Goal: Use online tool/utility: Use online tool/utility

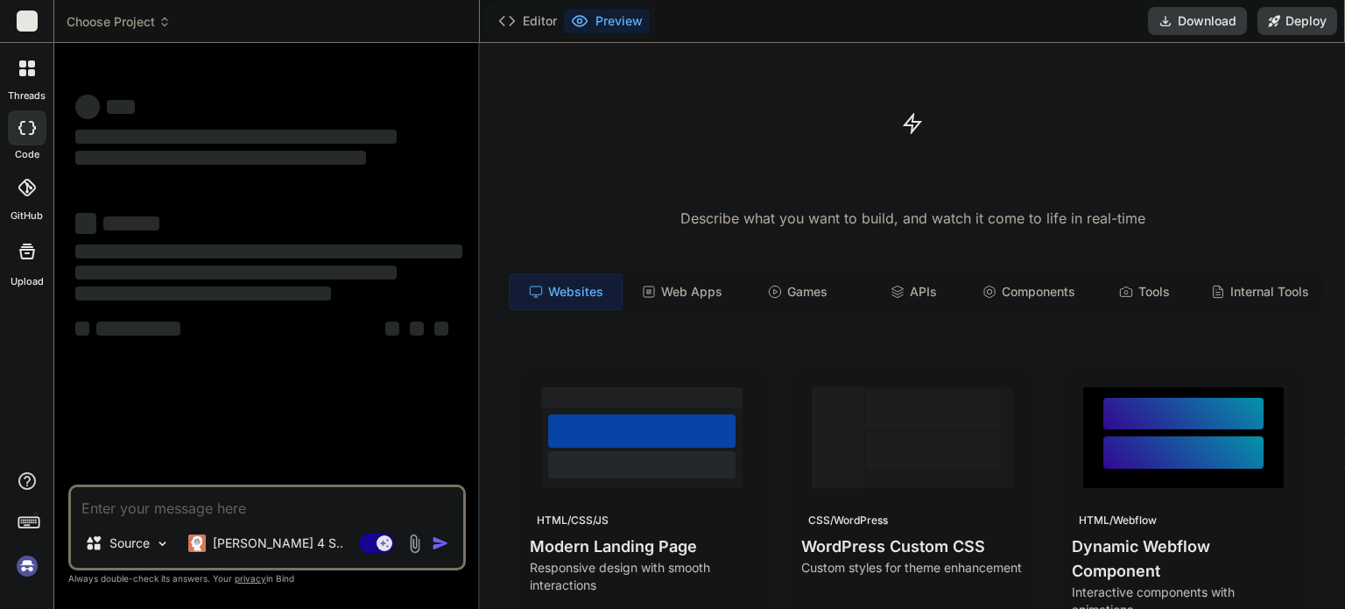
click at [260, 548] on p "[PERSON_NAME] 4 S.." at bounding box center [278, 543] width 131 height 18
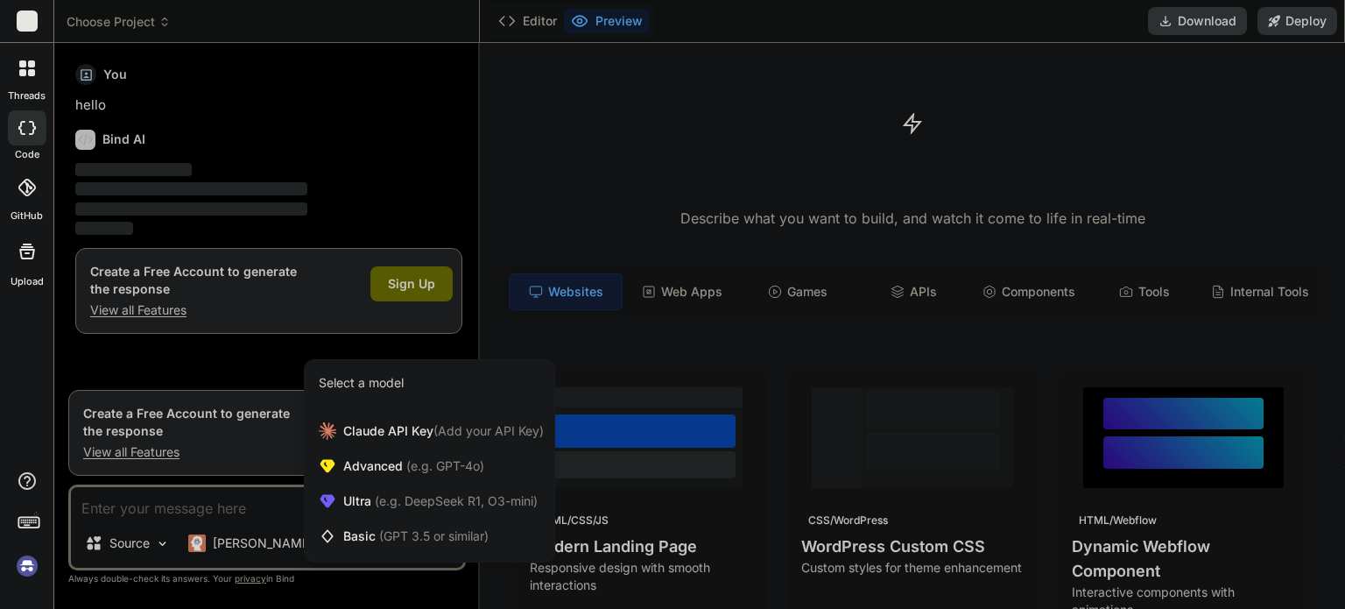
click at [186, 511] on div at bounding box center [672, 304] width 1345 height 609
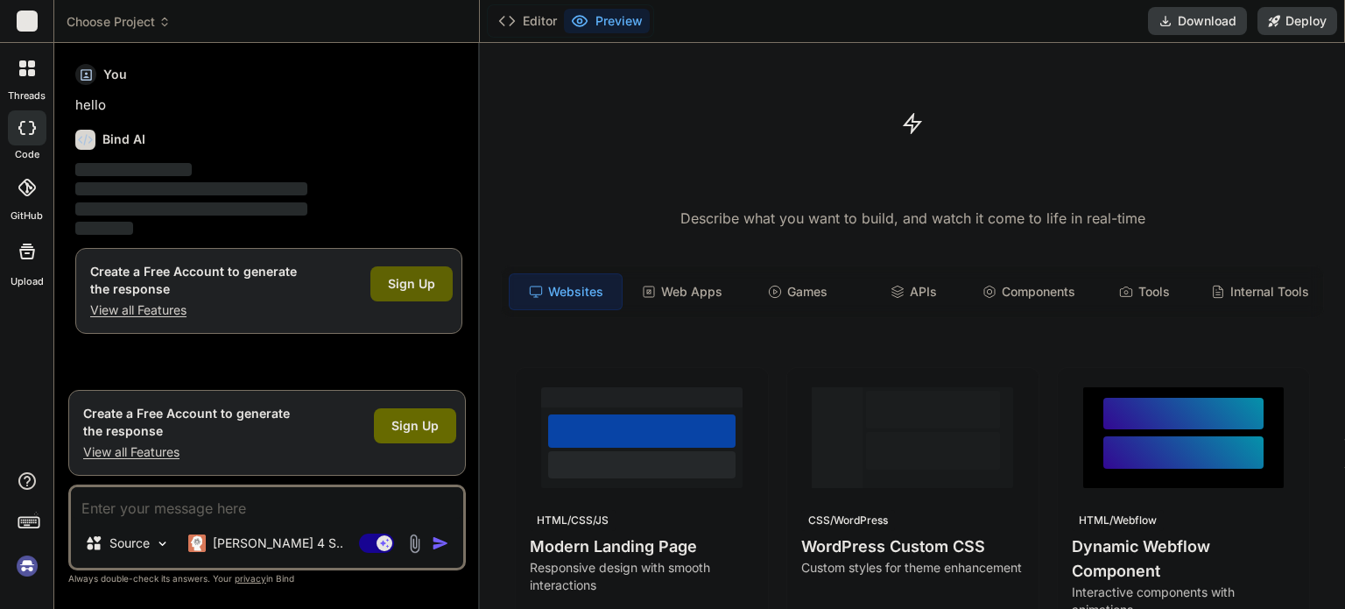
click at [436, 293] on div "Sign Up" at bounding box center [412, 283] width 82 height 35
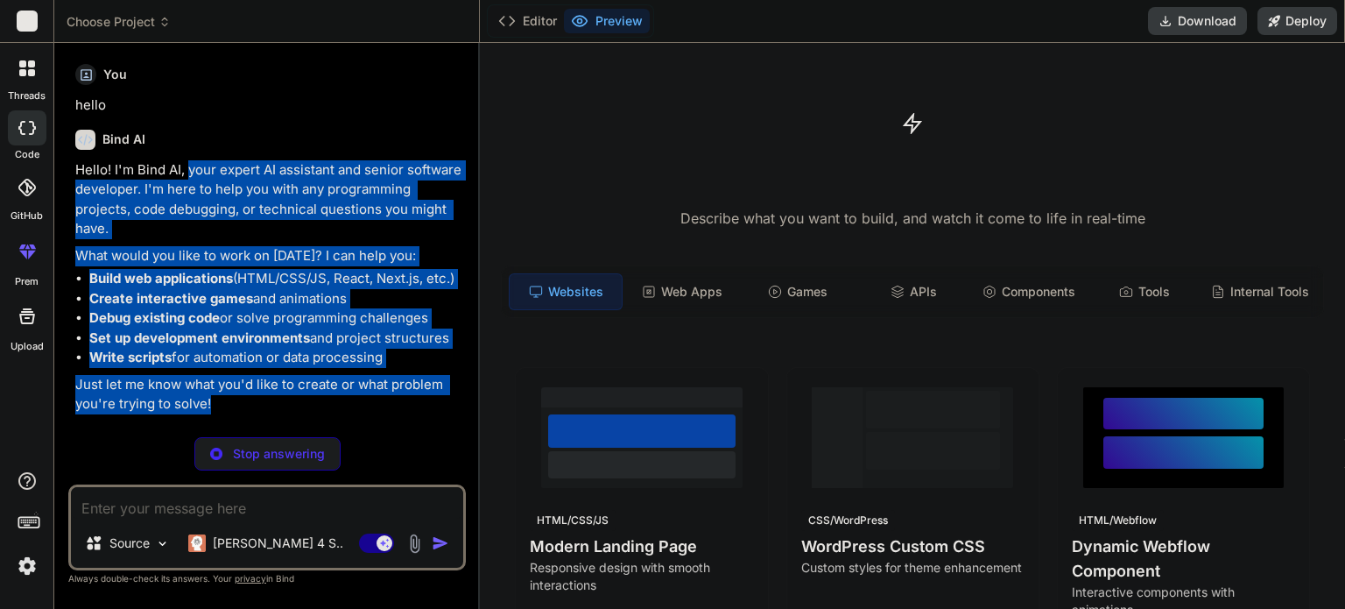
drag, startPoint x: 189, startPoint y: 168, endPoint x: 320, endPoint y: 413, distance: 277.1
click at [319, 413] on div "Hello! I'm Bind AI, your expert AI assistant and senior software developer. I'm…" at bounding box center [268, 287] width 387 height 254
click at [313, 360] on li "Write scripts for automation or data processing" at bounding box center [275, 358] width 373 height 20
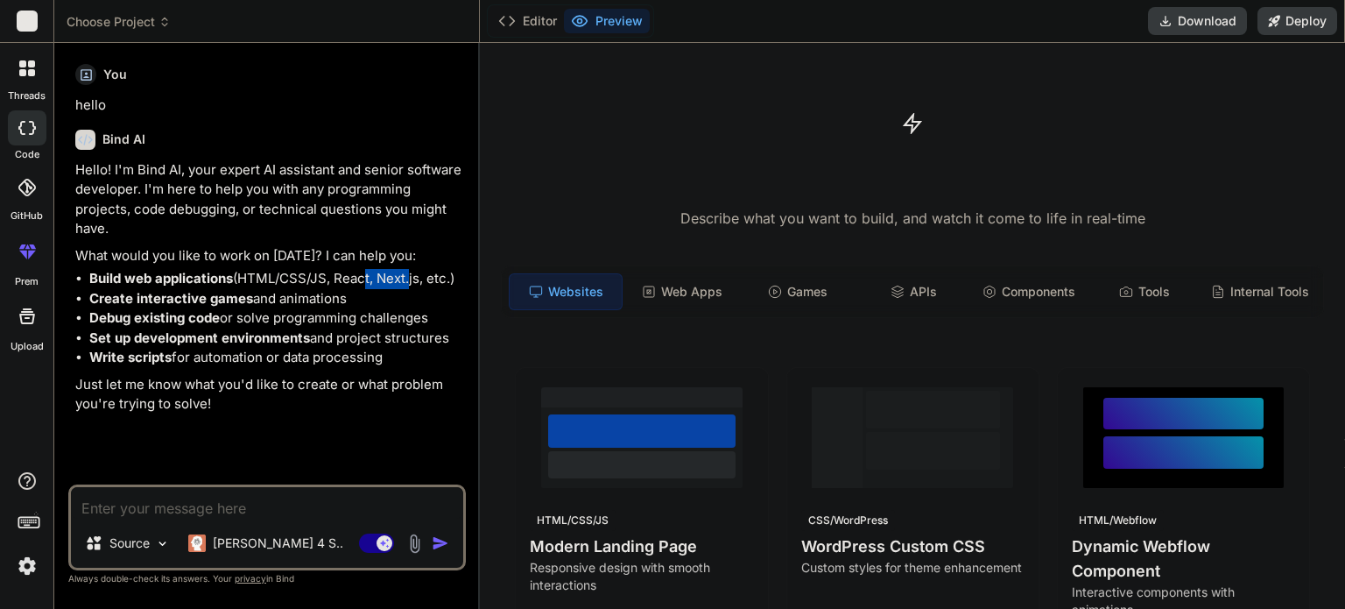
drag, startPoint x: 361, startPoint y: 276, endPoint x: 412, endPoint y: 277, distance: 50.8
click at [412, 277] on li "Build web applications (HTML/CSS/JS, React, Next.js, etc.)" at bounding box center [275, 279] width 373 height 20
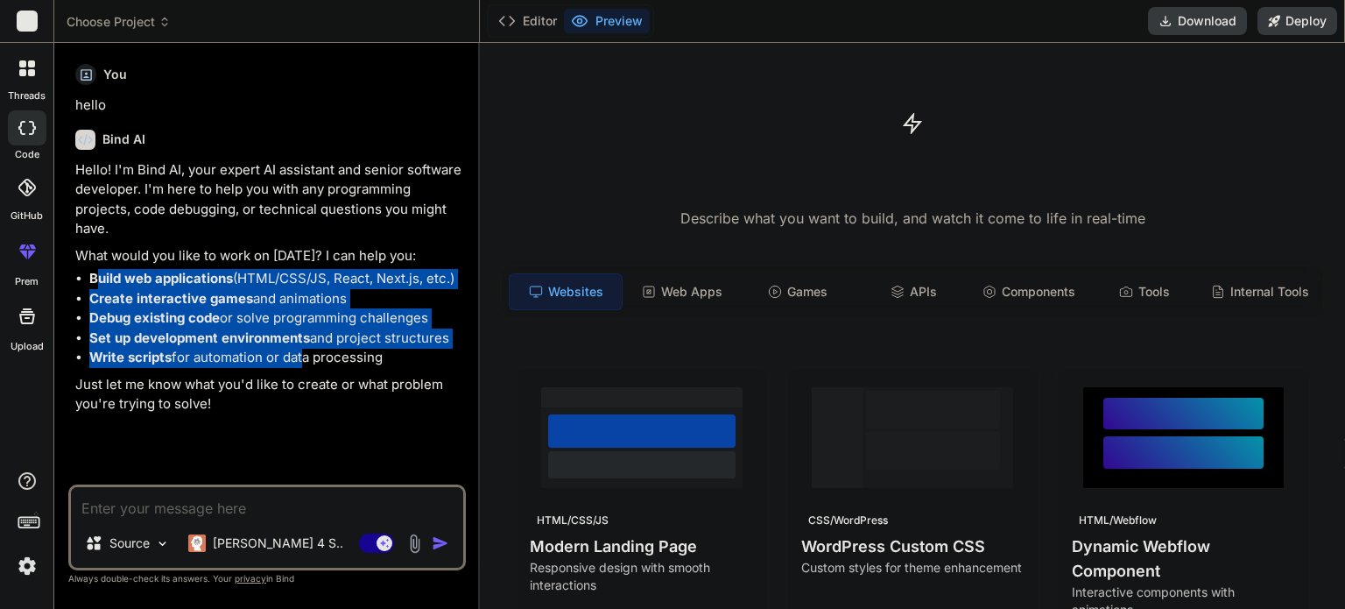
drag, startPoint x: 94, startPoint y: 287, endPoint x: 294, endPoint y: 356, distance: 211.9
click at [300, 356] on ul "Build web applications (HTML/CSS/JS, React, Next.js, etc.) Create interactive g…" at bounding box center [268, 318] width 387 height 99
click at [253, 348] on li "Write scripts for automation or data processing" at bounding box center [275, 358] width 373 height 20
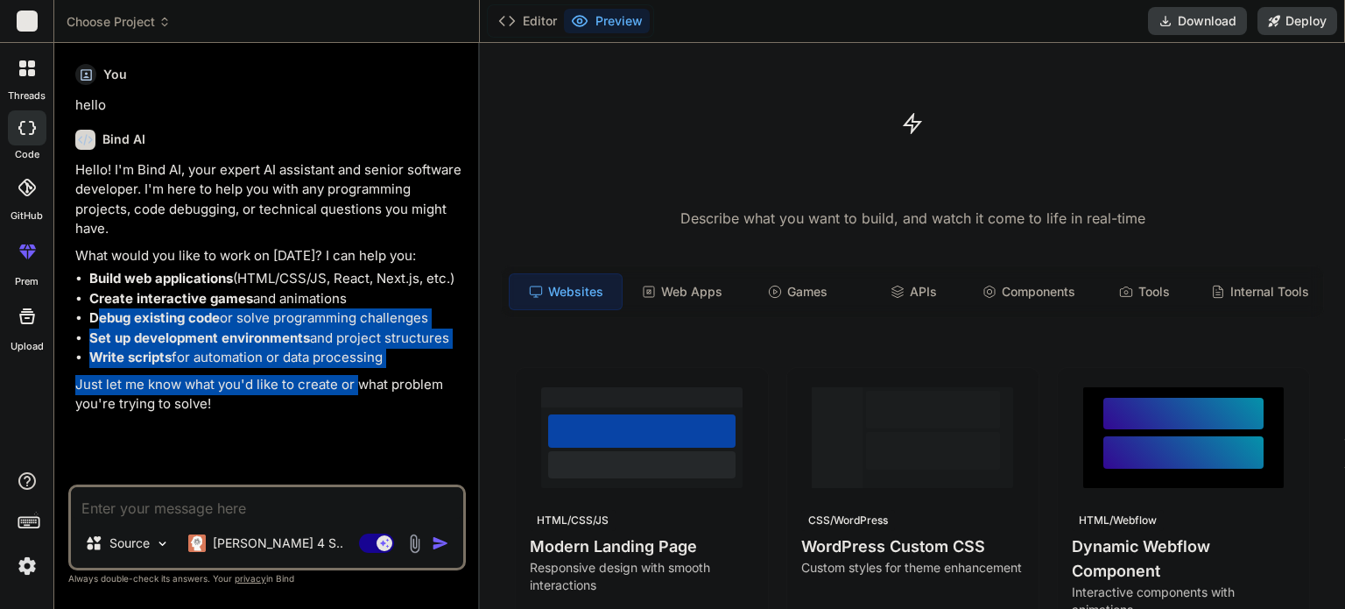
drag, startPoint x: 101, startPoint y: 318, endPoint x: 331, endPoint y: 364, distance: 235.0
click at [360, 369] on div "Hello! I'm Bind AI, your expert AI assistant and senior software developer. I'm…" at bounding box center [268, 287] width 387 height 254
click at [174, 332] on strong "Set up development environments" at bounding box center [199, 337] width 221 height 17
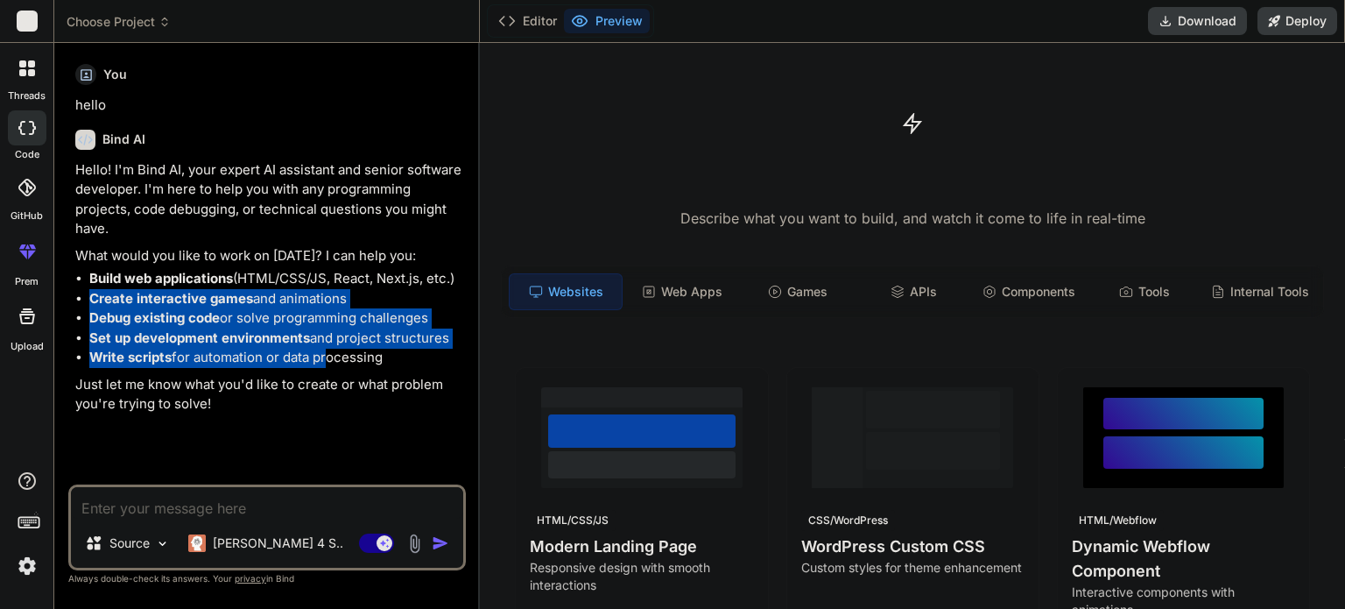
drag, startPoint x: 322, startPoint y: 360, endPoint x: 81, endPoint y: 289, distance: 252.0
click at [82, 290] on ul "Build web applications (HTML/CSS/JS, React, Next.js, etc.) Create interactive g…" at bounding box center [268, 318] width 387 height 99
click at [252, 351] on li "Write scripts for automation or data processing" at bounding box center [275, 358] width 373 height 20
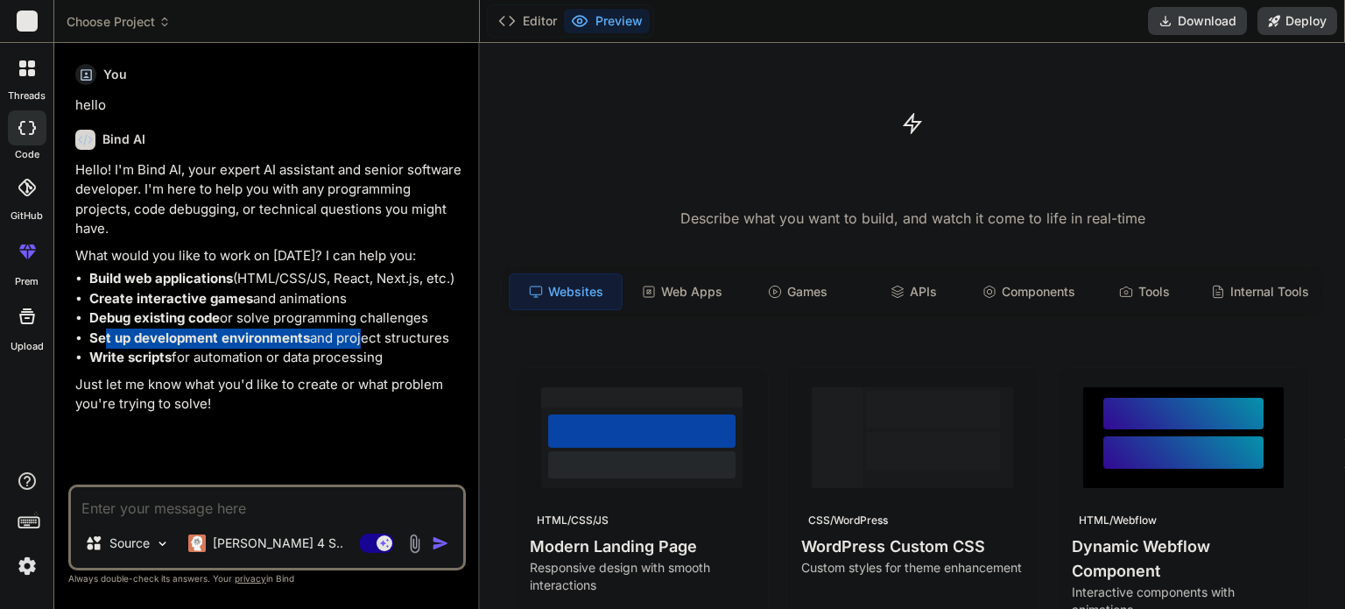
drag, startPoint x: 104, startPoint y: 335, endPoint x: 371, endPoint y: 342, distance: 266.4
click at [368, 342] on li "Set up development environments and project structures" at bounding box center [275, 338] width 373 height 20
click at [196, 357] on li "Write scripts for automation or data processing" at bounding box center [275, 358] width 373 height 20
drag, startPoint x: 402, startPoint y: 360, endPoint x: 94, endPoint y: 300, distance: 314.0
click at [77, 298] on ul "Build web applications (HTML/CSS/JS, React, Next.js, etc.) Create interactive g…" at bounding box center [268, 318] width 387 height 99
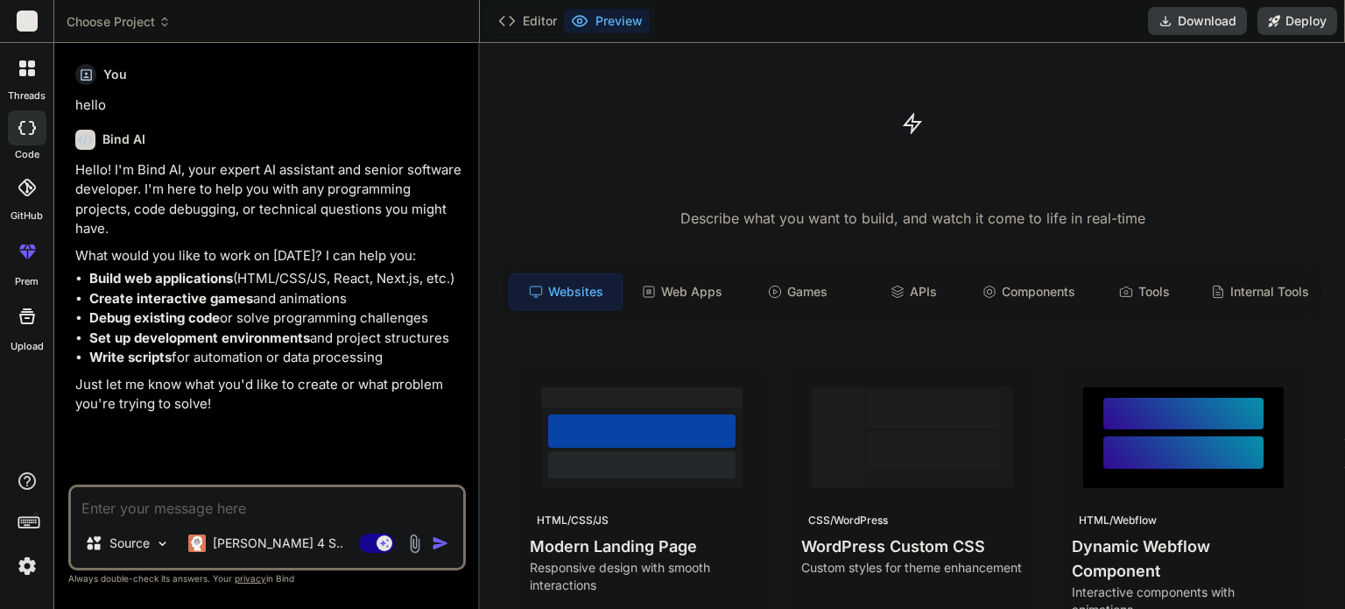
click at [283, 348] on li "Write scripts for automation or data processing" at bounding box center [275, 358] width 373 height 20
click at [103, 300] on strong "Create interactive games" at bounding box center [171, 298] width 164 height 17
drag, startPoint x: 103, startPoint y: 300, endPoint x: 364, endPoint y: 300, distance: 261.0
click at [364, 300] on li "Create interactive games and animations" at bounding box center [275, 299] width 373 height 20
click at [247, 322] on li "Debug existing code or solve programming challenges" at bounding box center [275, 318] width 373 height 20
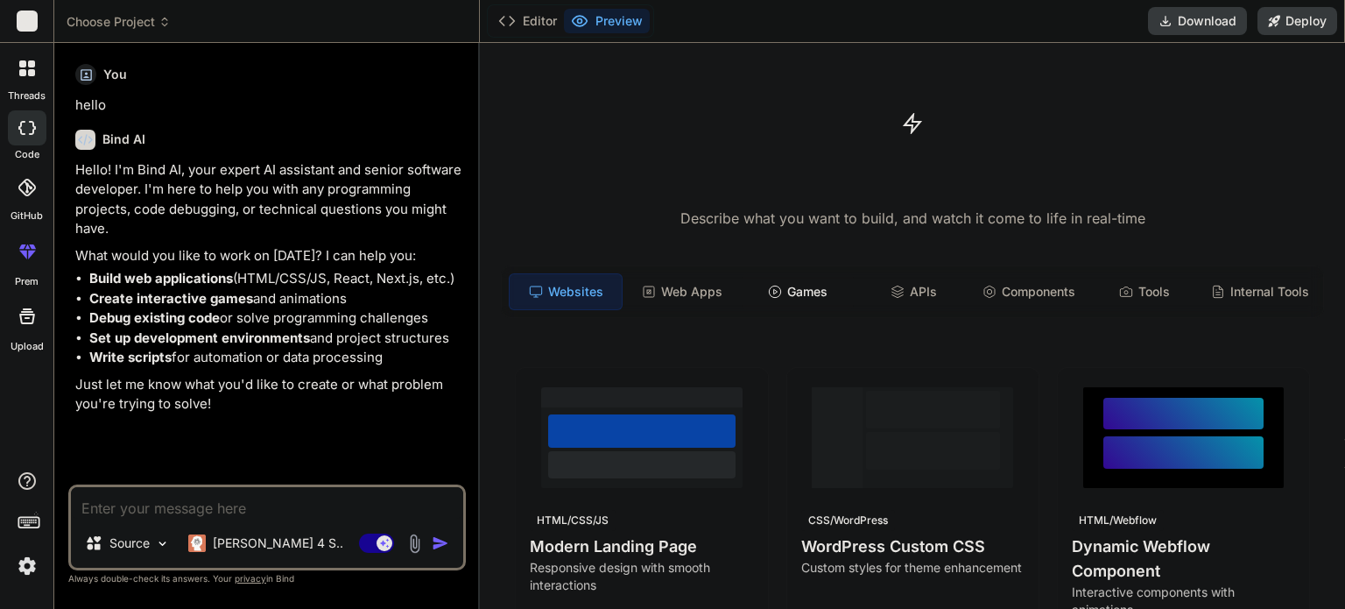
click at [808, 293] on div "Games" at bounding box center [798, 291] width 112 height 37
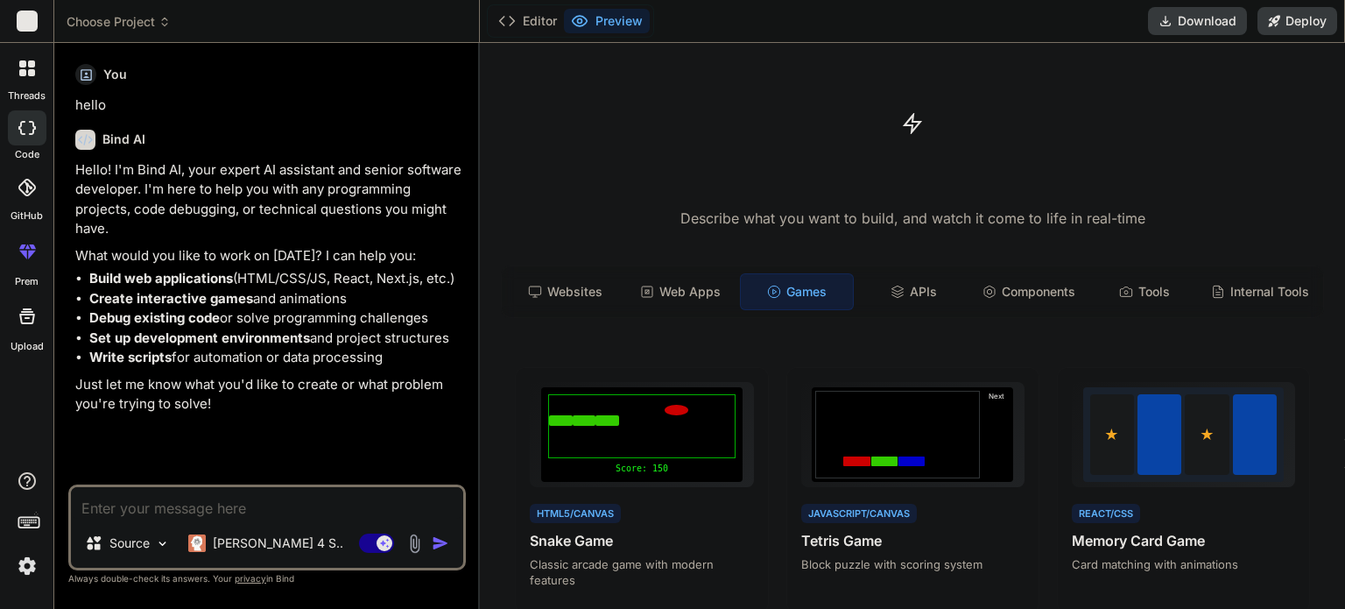
scroll to position [263, 0]
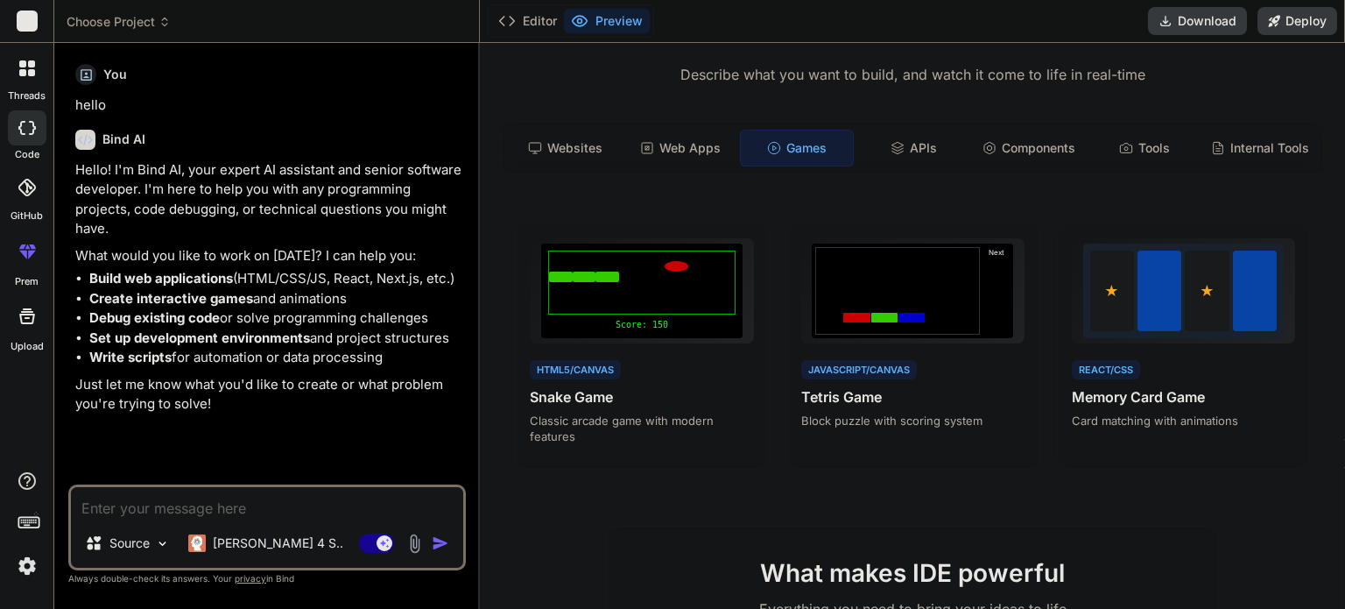
drag, startPoint x: 1345, startPoint y: 269, endPoint x: 1345, endPoint y: 226, distance: 42.9
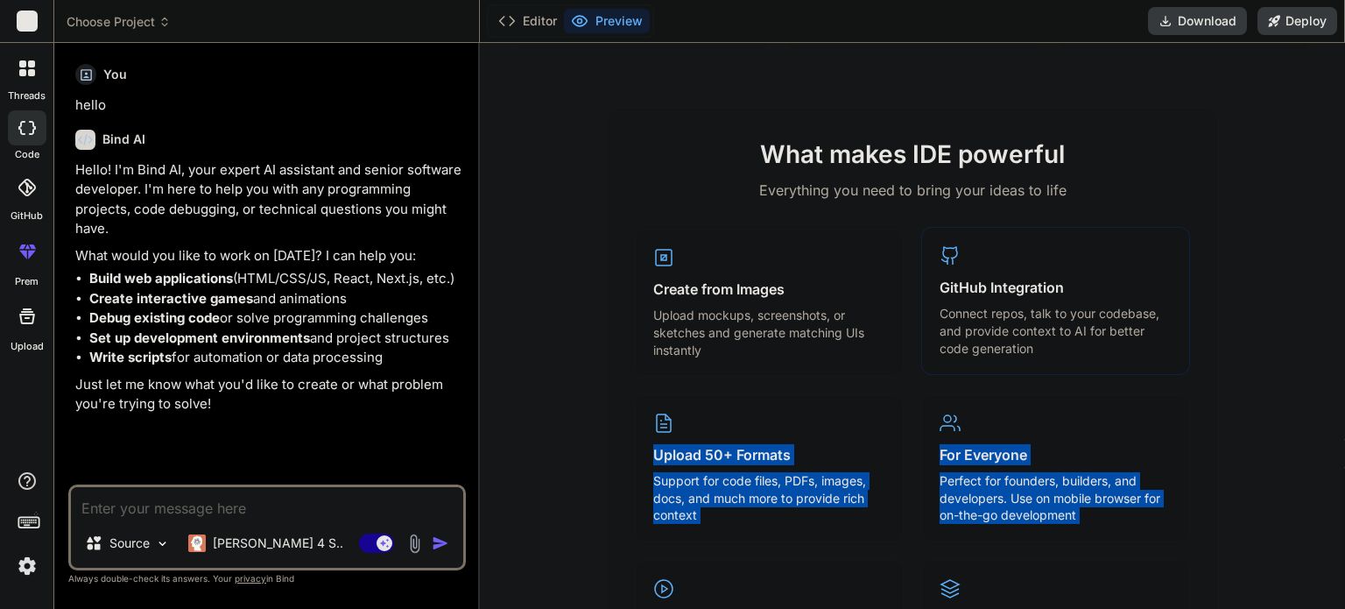
drag, startPoint x: 1345, startPoint y: 221, endPoint x: 1177, endPoint y: 286, distance: 179.7
click at [1331, 357] on div "Turn ideas into code instantly Describe what you want to build, and watch it co…" at bounding box center [912, 326] width 865 height 566
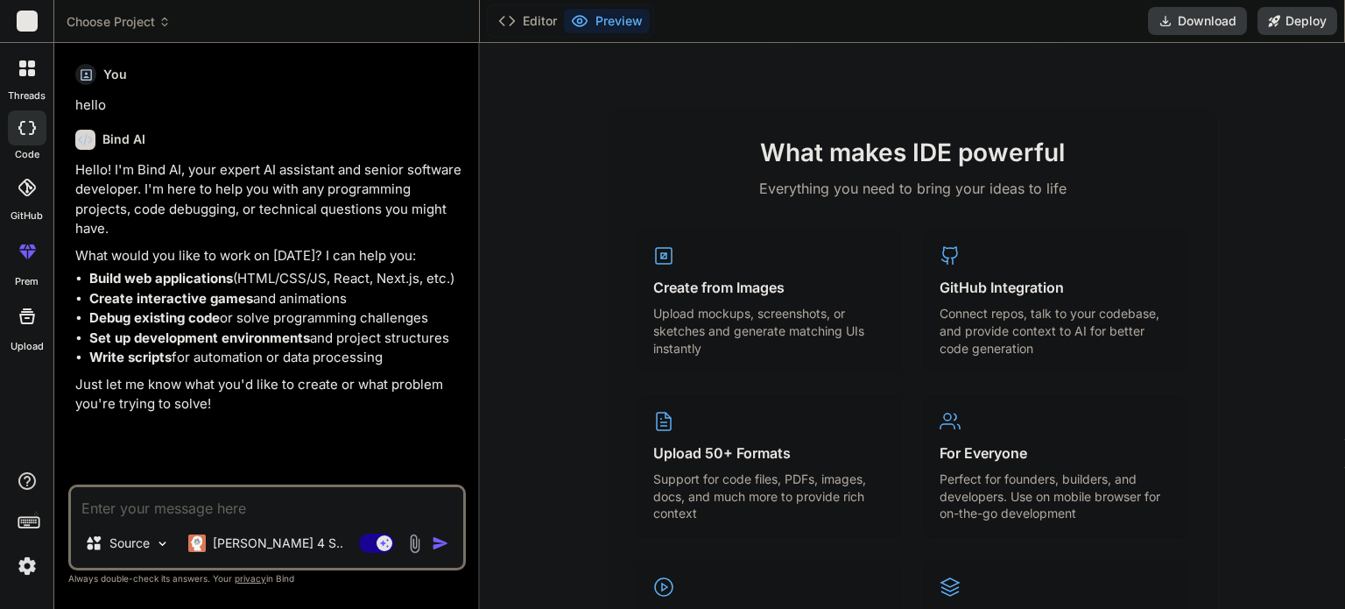
click at [994, 199] on p "Everything you need to bring your ideas to life" at bounding box center [912, 188] width 555 height 21
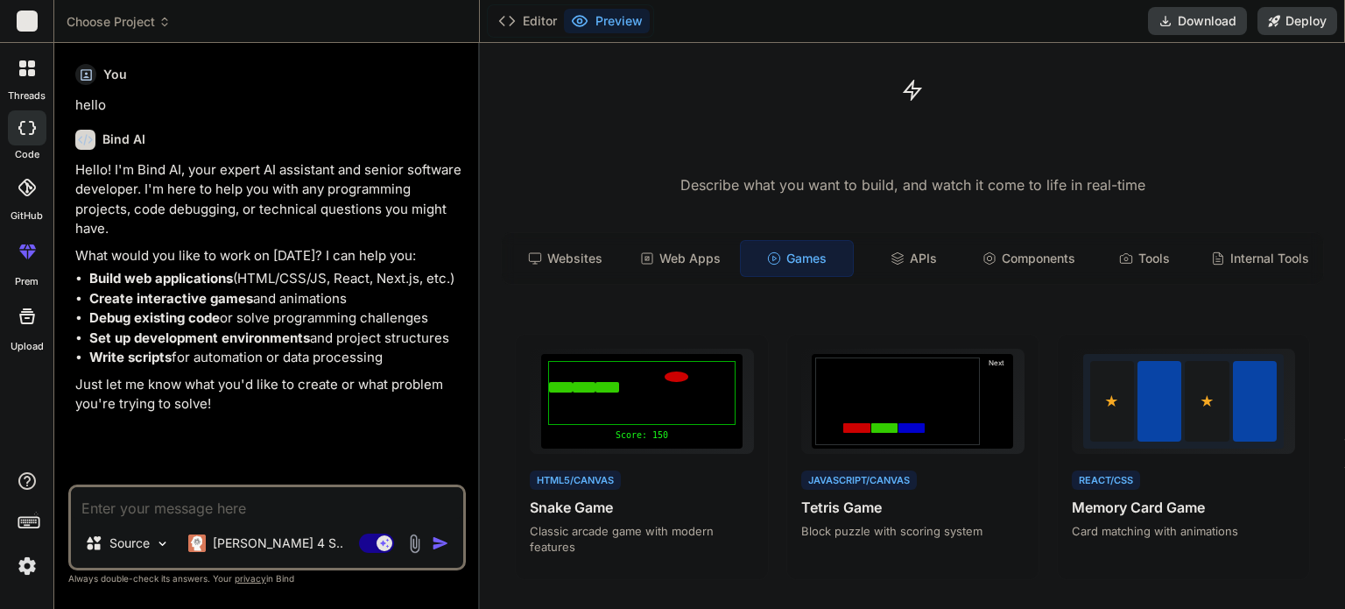
scroll to position [0, 0]
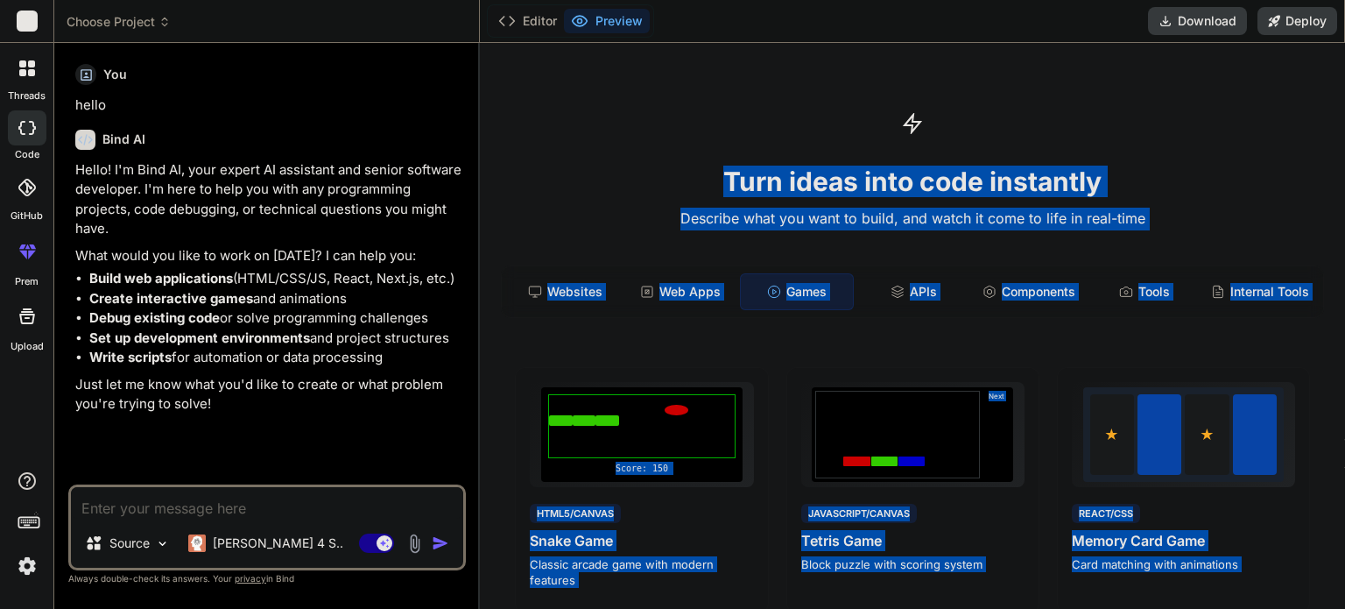
drag, startPoint x: 1345, startPoint y: 311, endPoint x: 1342, endPoint y: 101, distance: 210.2
click at [1342, 101] on div "Turn ideas into code instantly Describe what you want to build, and watch it co…" at bounding box center [912, 326] width 865 height 566
click at [614, 211] on p "Describe what you want to build, and watch it come to life in real-time" at bounding box center [913, 219] width 844 height 23
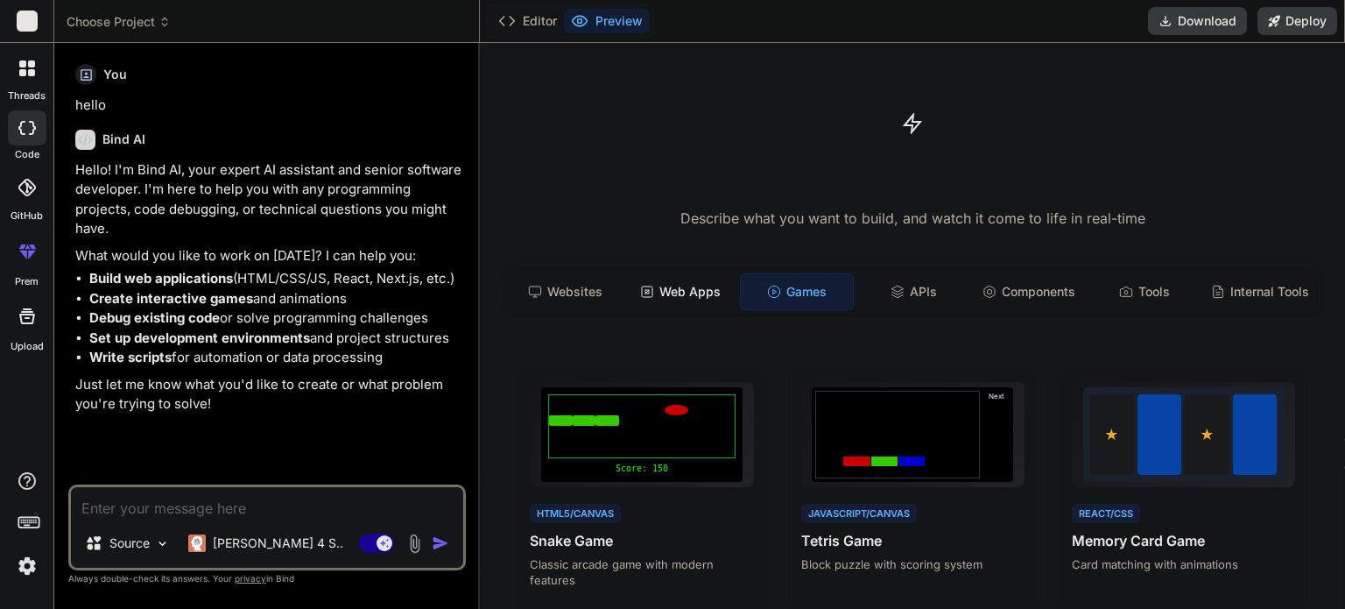
click at [661, 288] on div "Web Apps" at bounding box center [681, 291] width 112 height 37
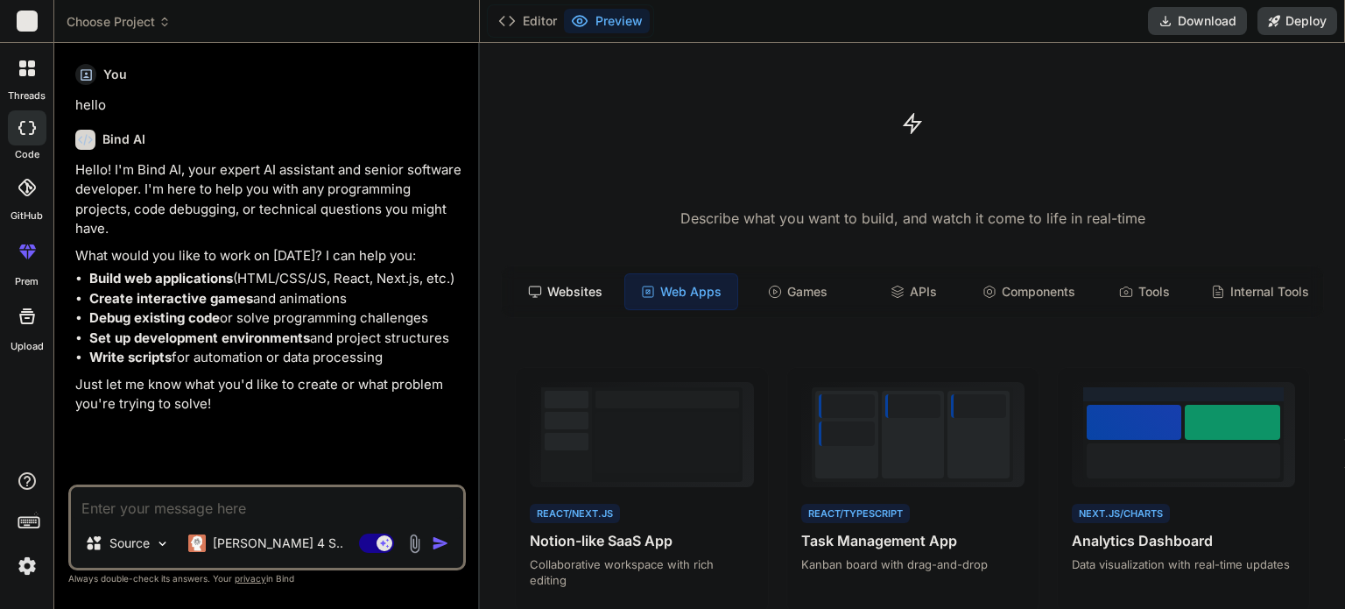
click at [599, 290] on div "Websites" at bounding box center [565, 291] width 112 height 37
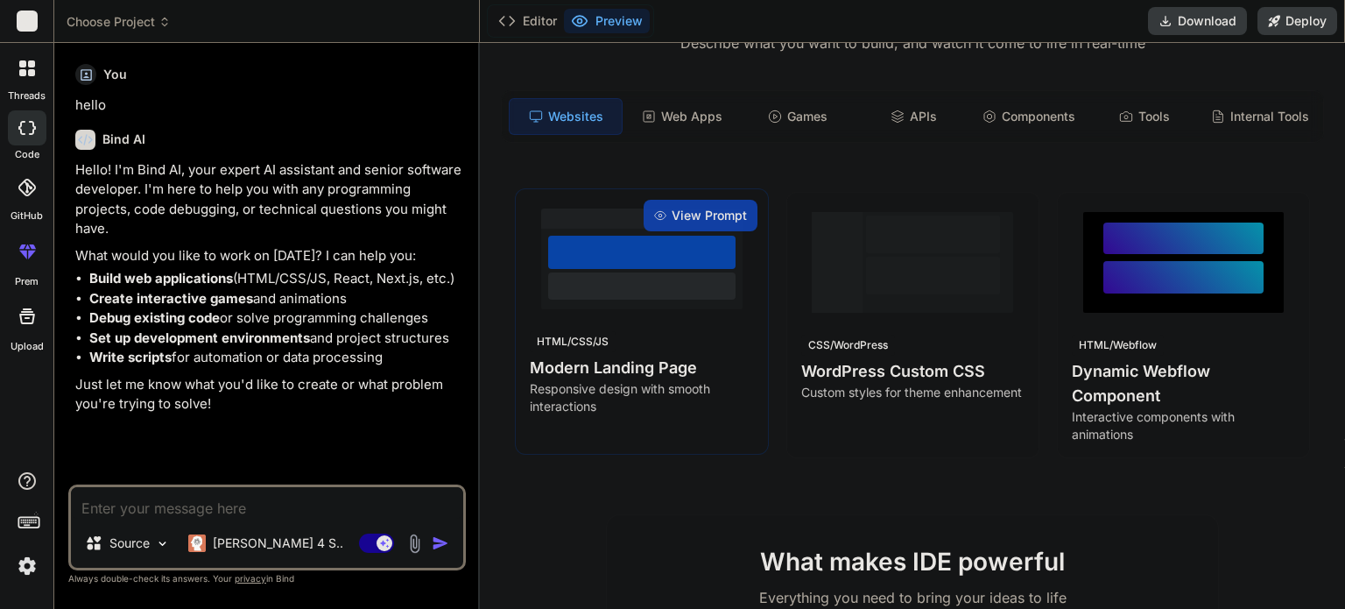
scroll to position [175, 0]
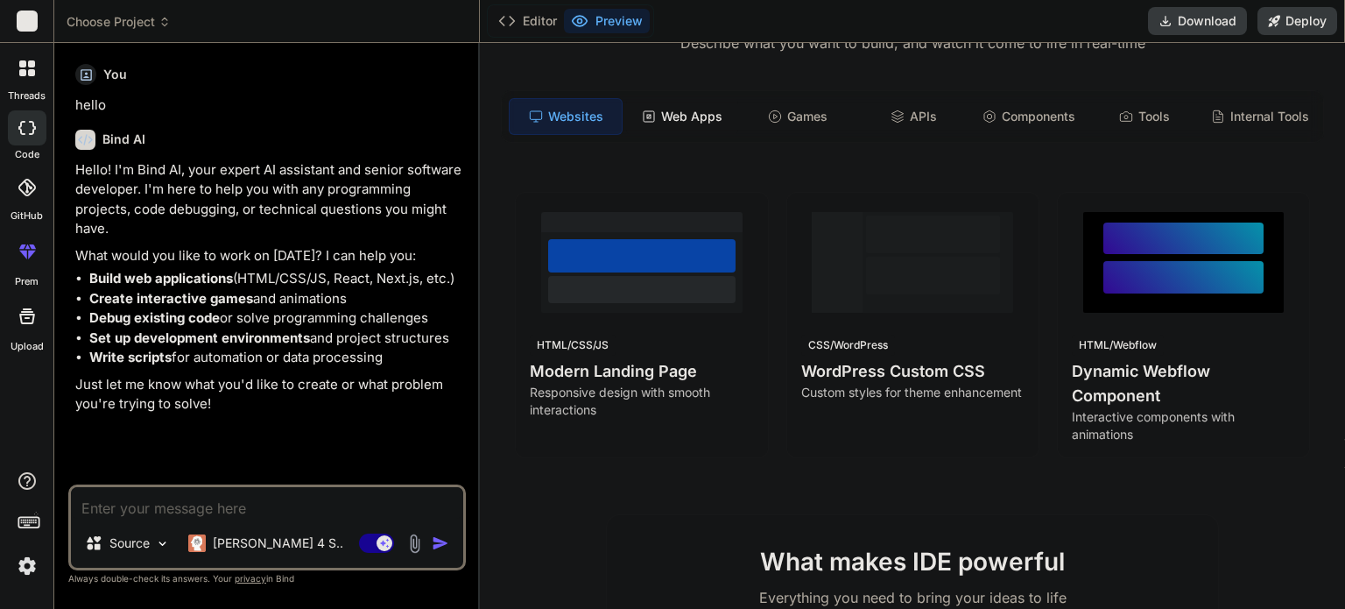
click at [674, 124] on div "Web Apps" at bounding box center [682, 116] width 112 height 37
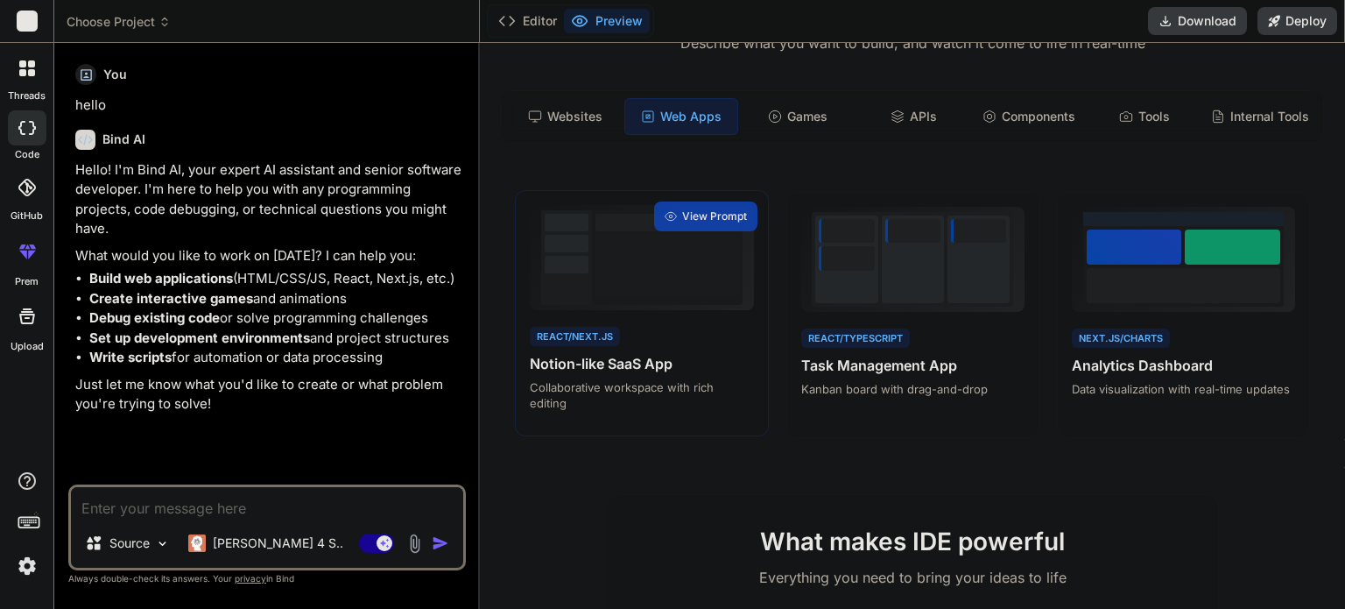
click at [606, 275] on div at bounding box center [668, 265] width 144 height 61
click at [696, 224] on span "View Prompt" at bounding box center [714, 216] width 65 height 16
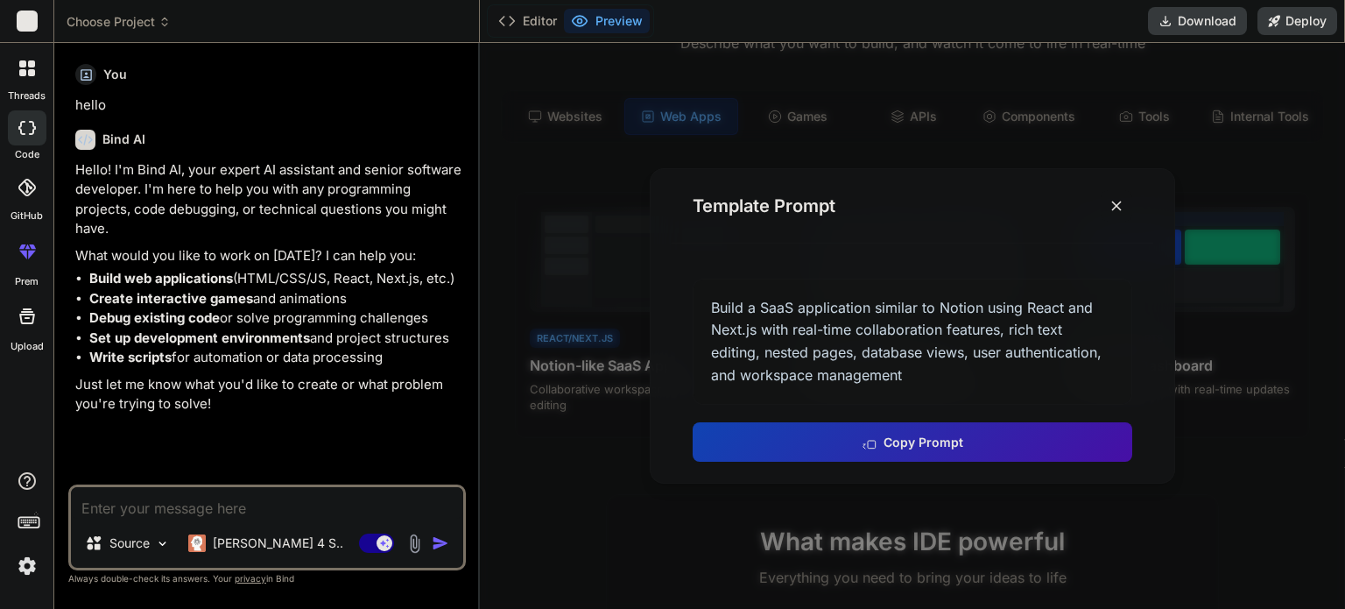
click at [1111, 206] on icon at bounding box center [1117, 206] width 18 height 18
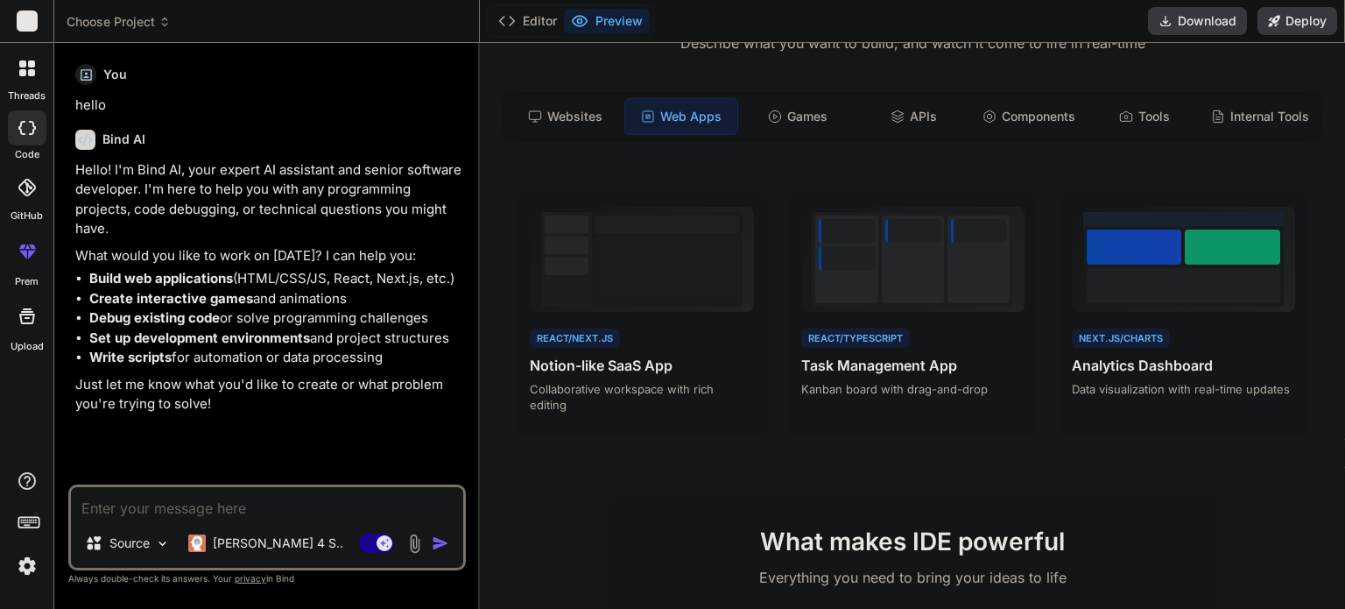
drag, startPoint x: 578, startPoint y: 280, endPoint x: 491, endPoint y: 328, distance: 100.0
click at [480, 325] on div "Turn ideas into code instantly Describe what you want to build, and watch it co…" at bounding box center [912, 326] width 865 height 566
click at [494, 277] on div "React/Next.js Notion-like SaaS App Collaborative workspace with rich editing Vi…" at bounding box center [913, 315] width 844 height 247
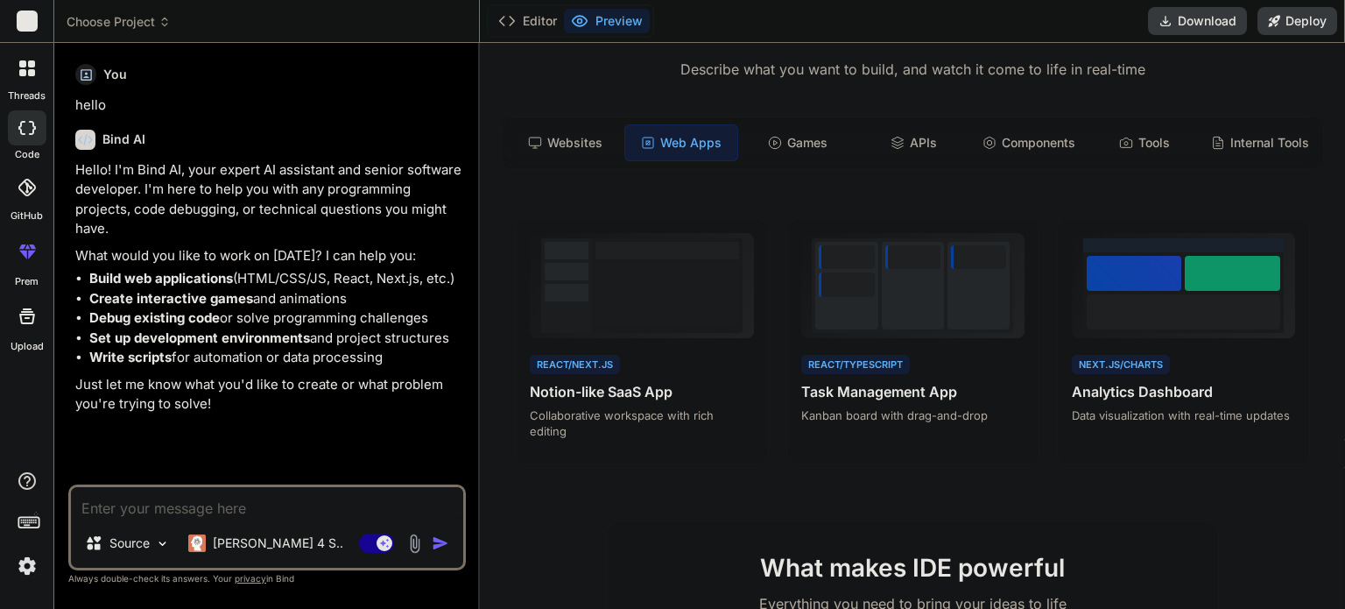
drag, startPoint x: 1345, startPoint y: 221, endPoint x: 1344, endPoint y: 210, distance: 10.5
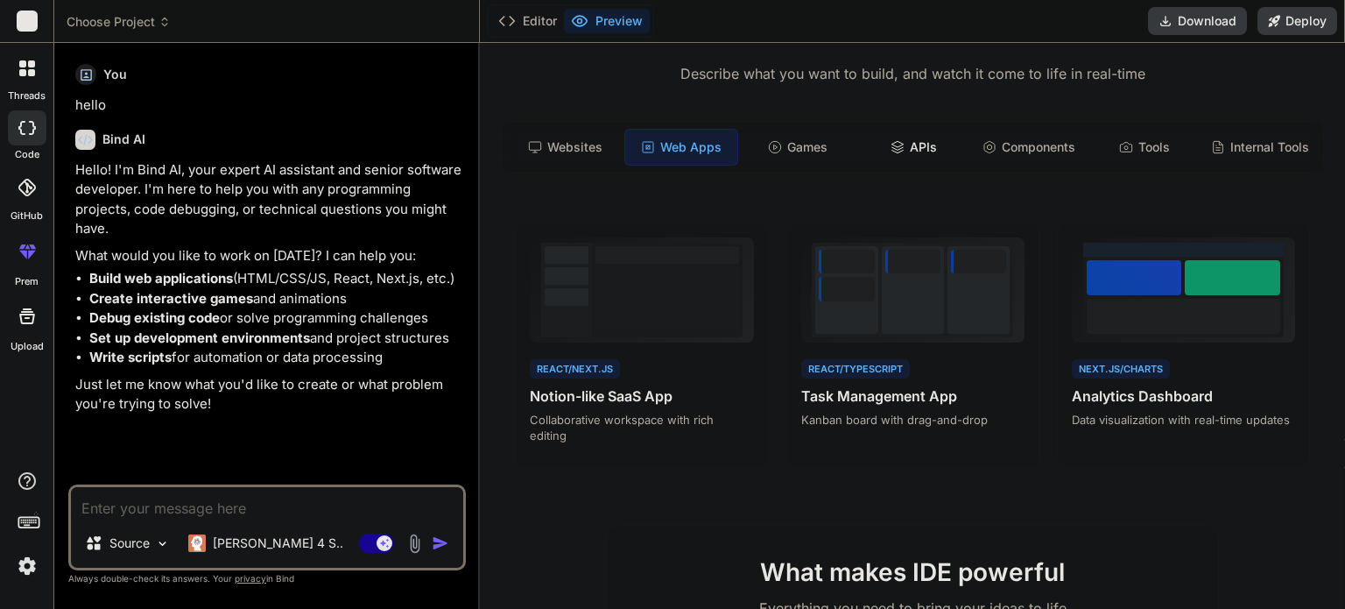
click at [891, 148] on icon at bounding box center [898, 147] width 14 height 14
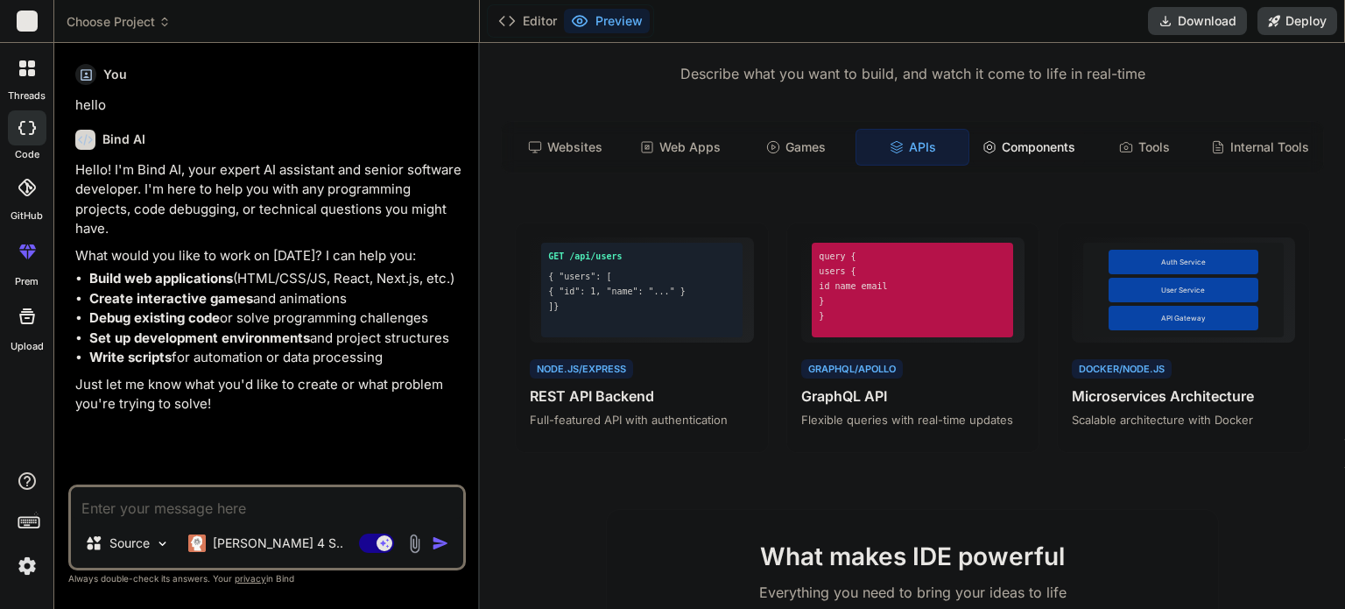
click at [1060, 153] on div "Components" at bounding box center [1029, 147] width 112 height 37
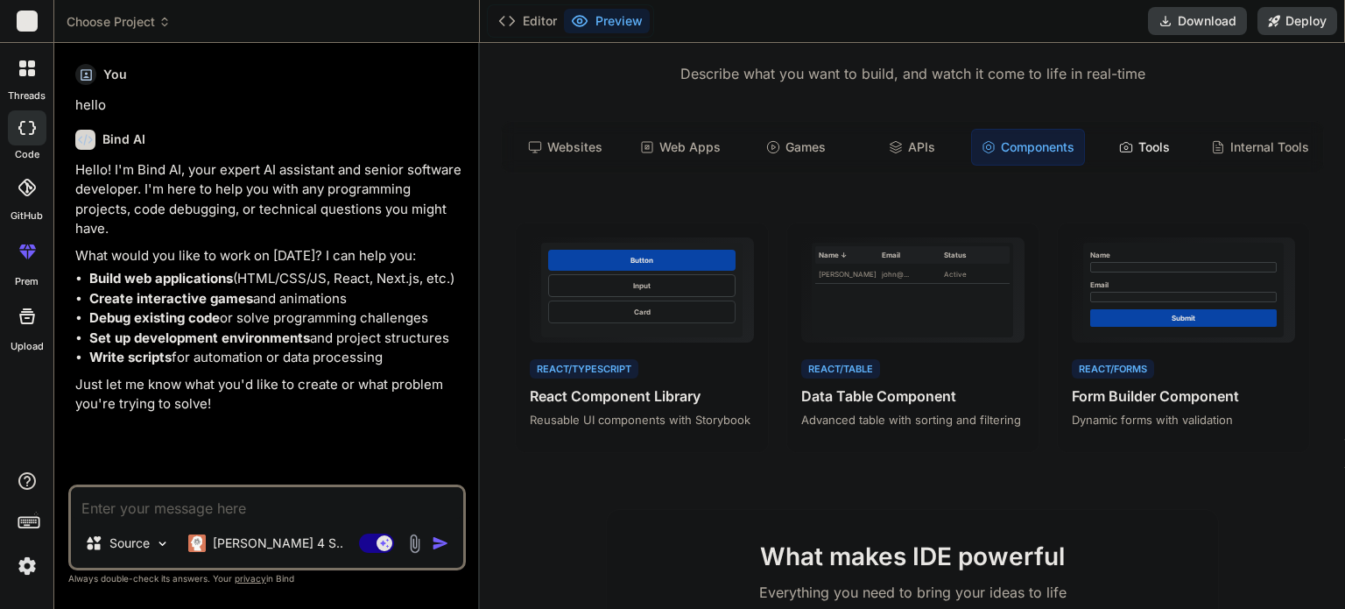
click at [1125, 149] on div "Tools" at bounding box center [1145, 147] width 112 height 37
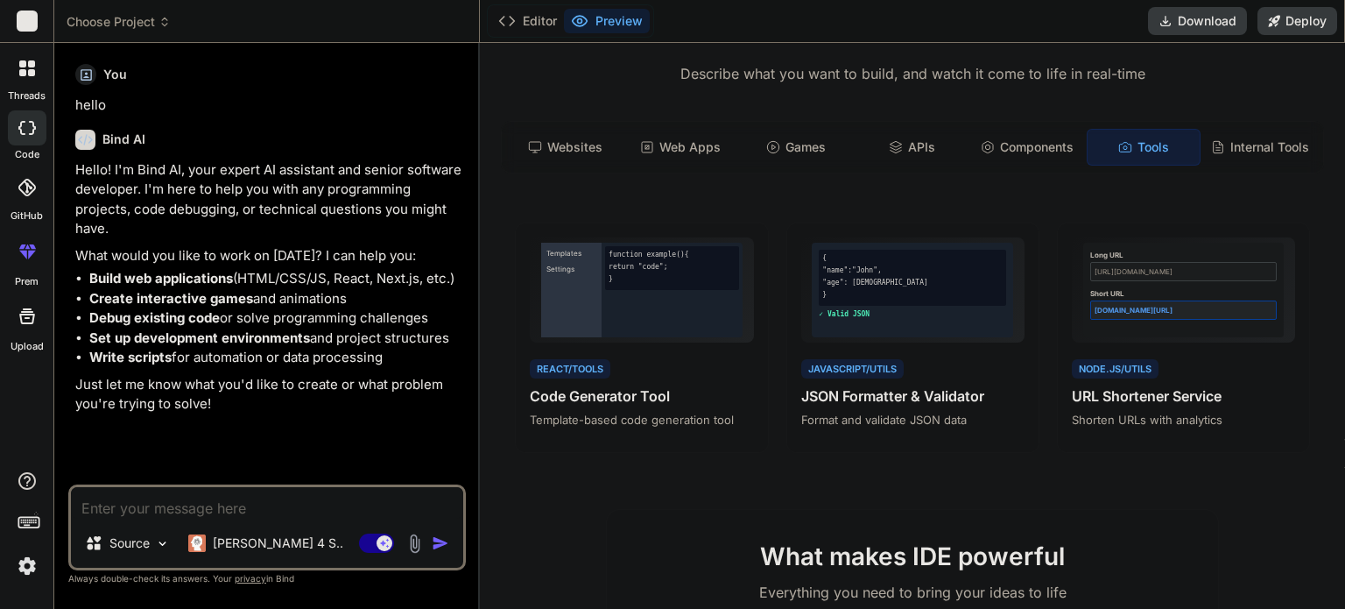
click at [1163, 163] on div "Tools" at bounding box center [1144, 147] width 114 height 37
drag, startPoint x: 1141, startPoint y: 148, endPoint x: 1164, endPoint y: 152, distance: 23.2
click at [1141, 148] on div "Tools" at bounding box center [1144, 147] width 114 height 37
click at [673, 332] on div "function example() { return "code"; }" at bounding box center [672, 288] width 141 height 95
click at [701, 255] on span "View Prompt" at bounding box center [714, 247] width 65 height 16
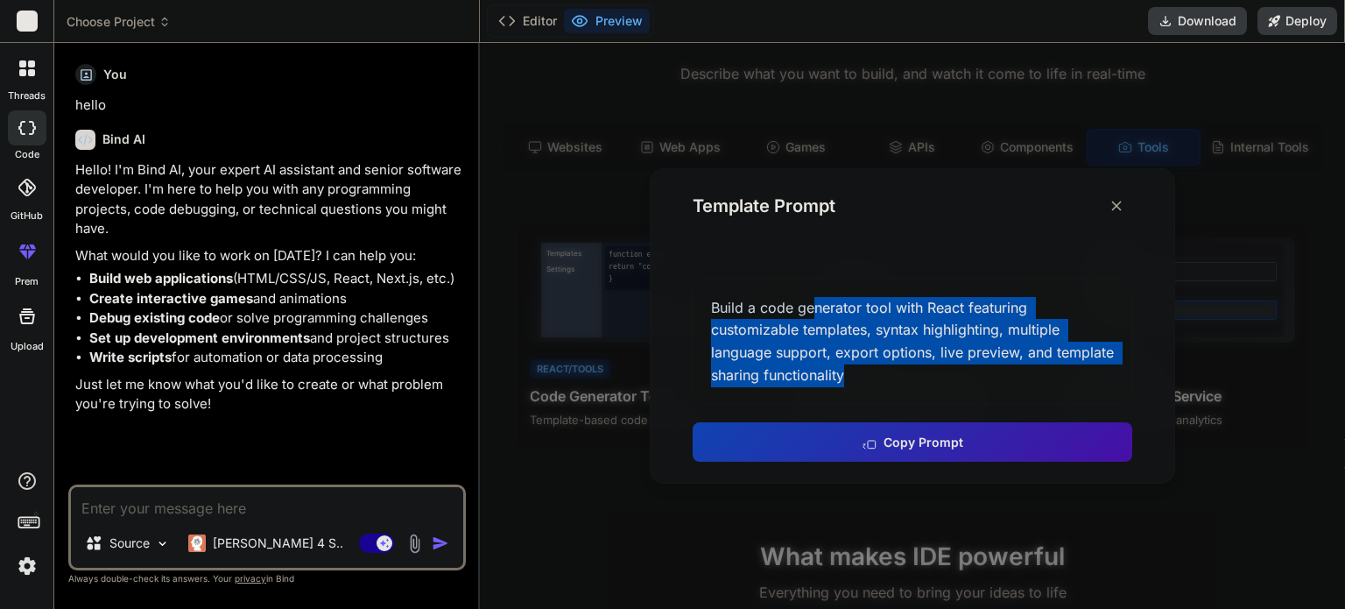
drag, startPoint x: 885, startPoint y: 370, endPoint x: 823, endPoint y: 308, distance: 86.7
click at [810, 304] on div "Build a code generator tool with React featuring customizable templates, syntax…" at bounding box center [913, 342] width 440 height 126
click at [897, 349] on div "Build a code generator tool with React featuring customizable templates, syntax…" at bounding box center [913, 342] width 440 height 126
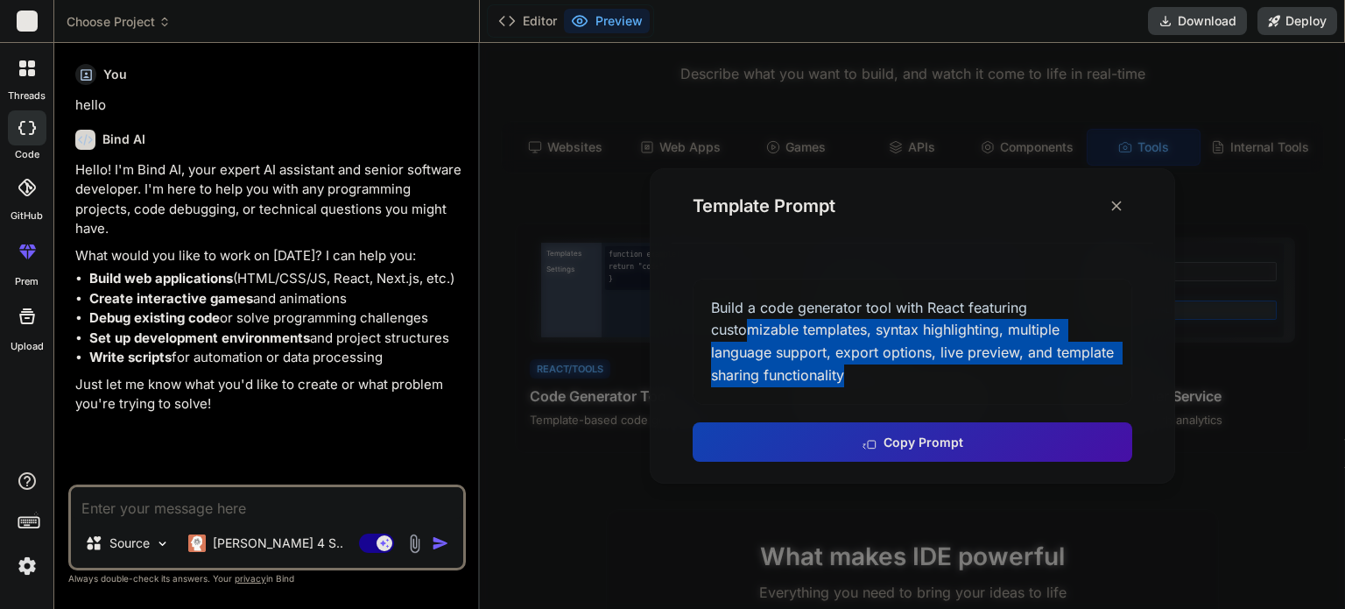
drag, startPoint x: 836, startPoint y: 366, endPoint x: 744, endPoint y: 328, distance: 99.4
click at [745, 328] on div "Build a code generator tool with React featuring customizable templates, syntax…" at bounding box center [913, 342] width 440 height 126
click at [858, 364] on div "Build a code generator tool with React featuring customizable templates, syntax…" at bounding box center [913, 342] width 440 height 126
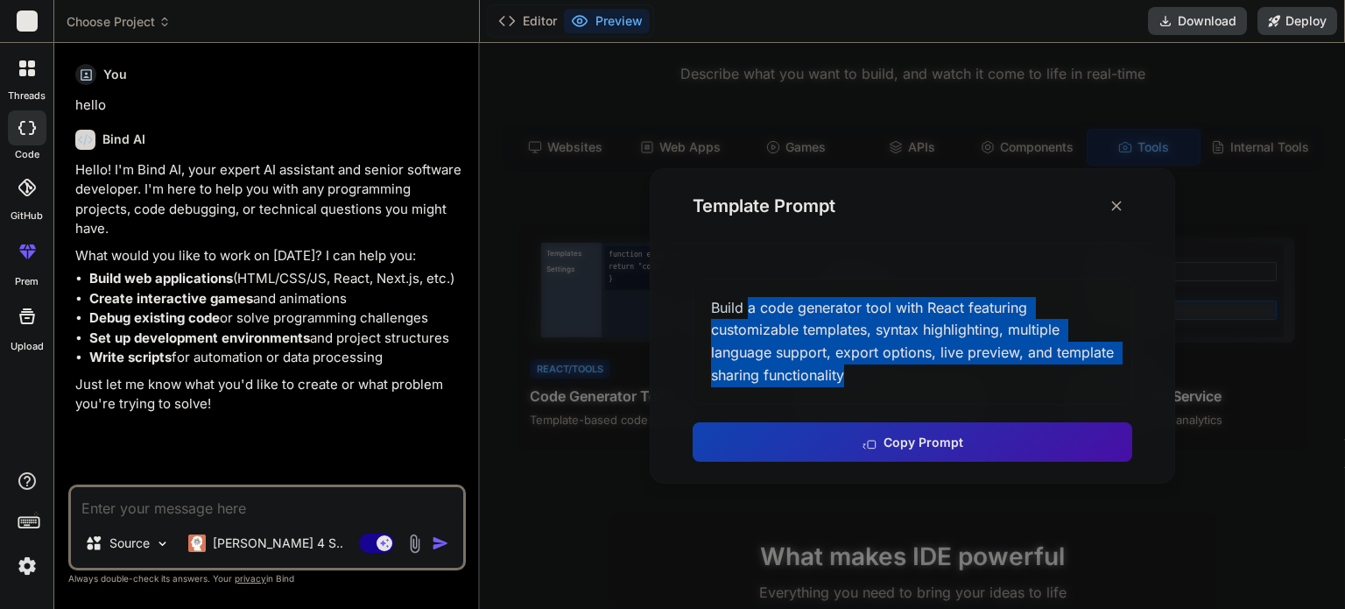
drag, startPoint x: 893, startPoint y: 385, endPoint x: 744, endPoint y: 299, distance: 172.3
click at [745, 300] on div "Build a code generator tool with React featuring customizable templates, syntax…" at bounding box center [913, 342] width 440 height 126
click at [949, 352] on div "Build a code generator tool with React featuring customizable templates, syntax…" at bounding box center [913, 342] width 440 height 126
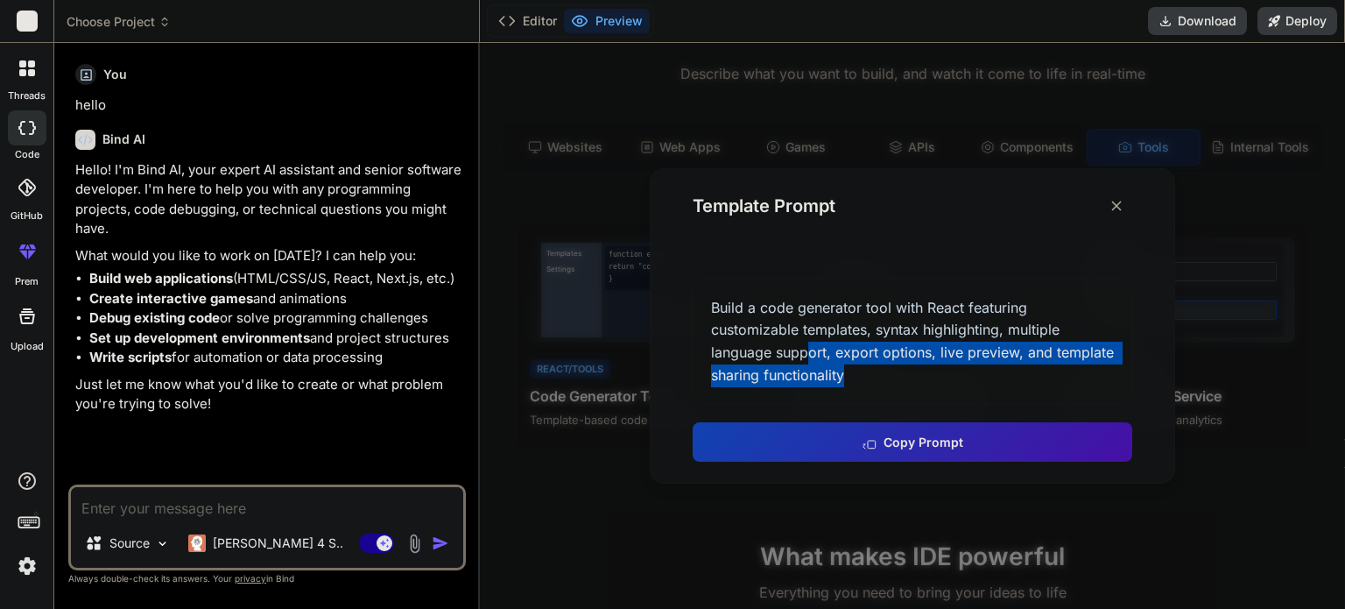
drag, startPoint x: 918, startPoint y: 367, endPoint x: 765, endPoint y: 332, distance: 157.2
click at [778, 335] on div "Build a code generator tool with React featuring customizable templates, syntax…" at bounding box center [913, 342] width 440 height 126
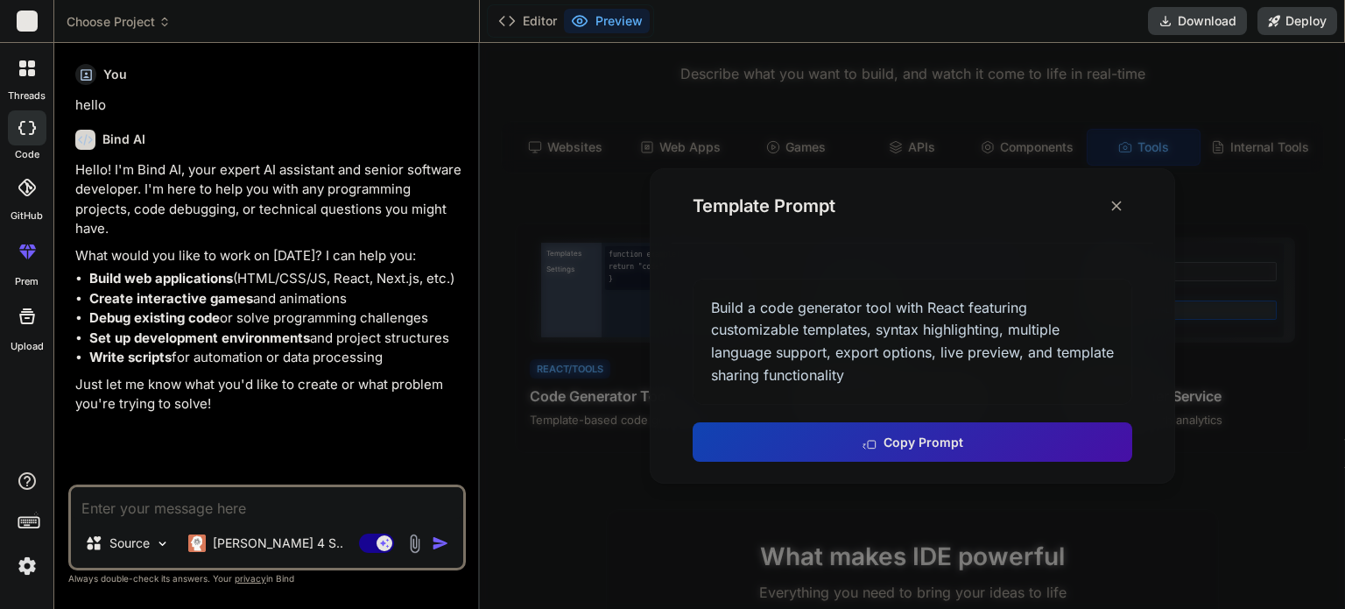
click at [765, 332] on div "Build a code generator tool with React featuring customizable templates, syntax…" at bounding box center [913, 342] width 440 height 126
click at [1111, 210] on icon at bounding box center [1117, 206] width 18 height 18
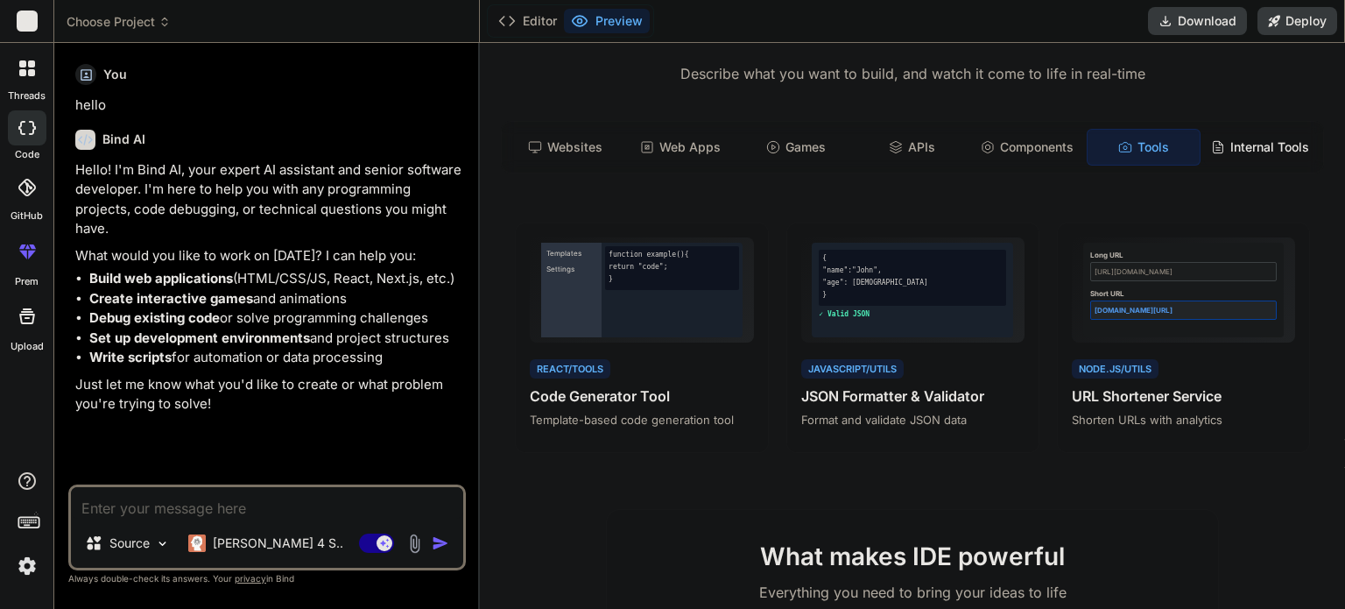
click at [1216, 146] on div "Internal Tools" at bounding box center [1260, 147] width 112 height 37
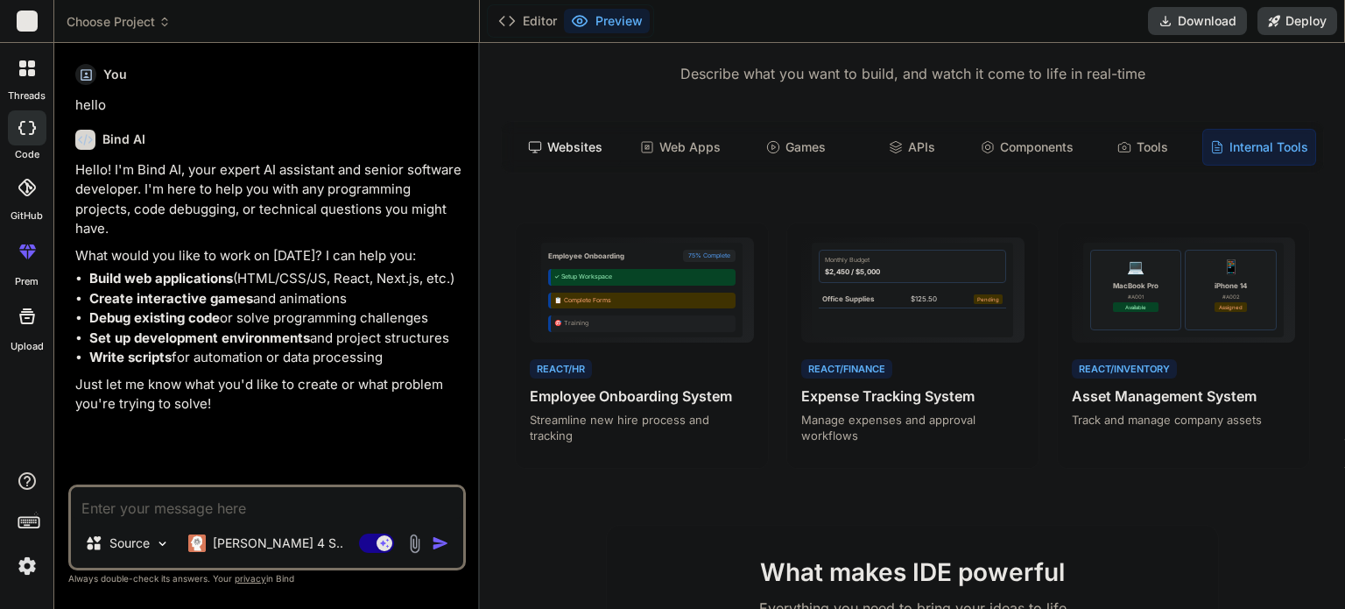
click at [559, 157] on div "Websites" at bounding box center [565, 147] width 112 height 37
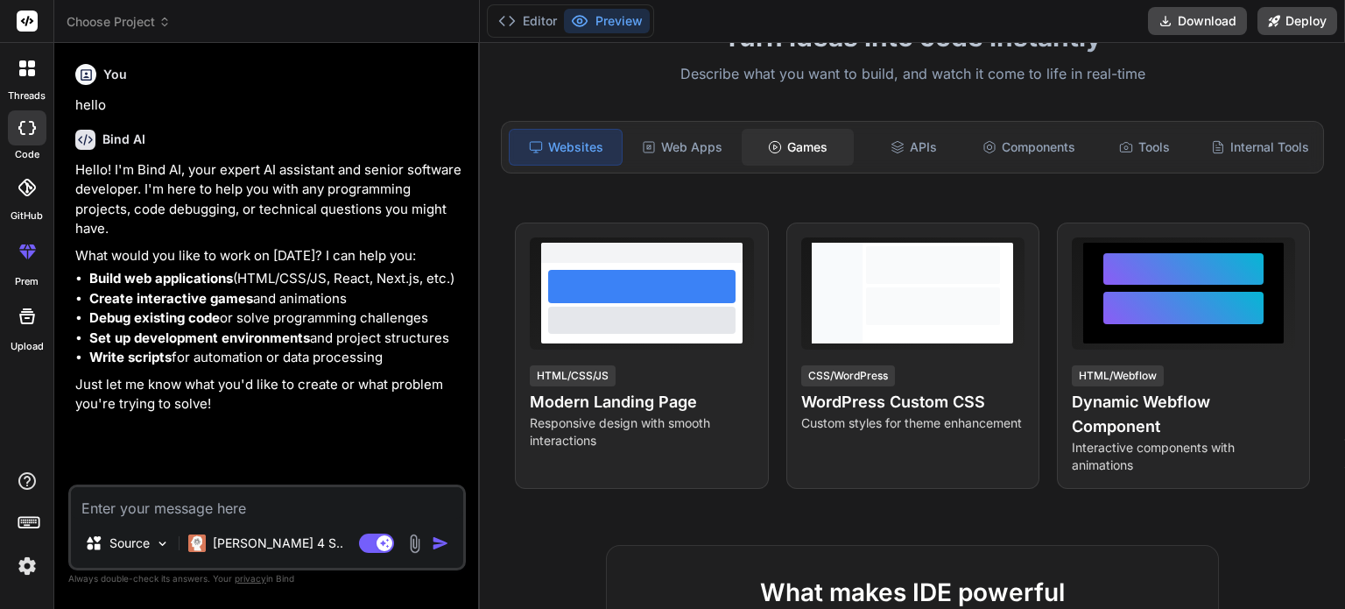
click at [789, 134] on div "Games" at bounding box center [798, 147] width 112 height 37
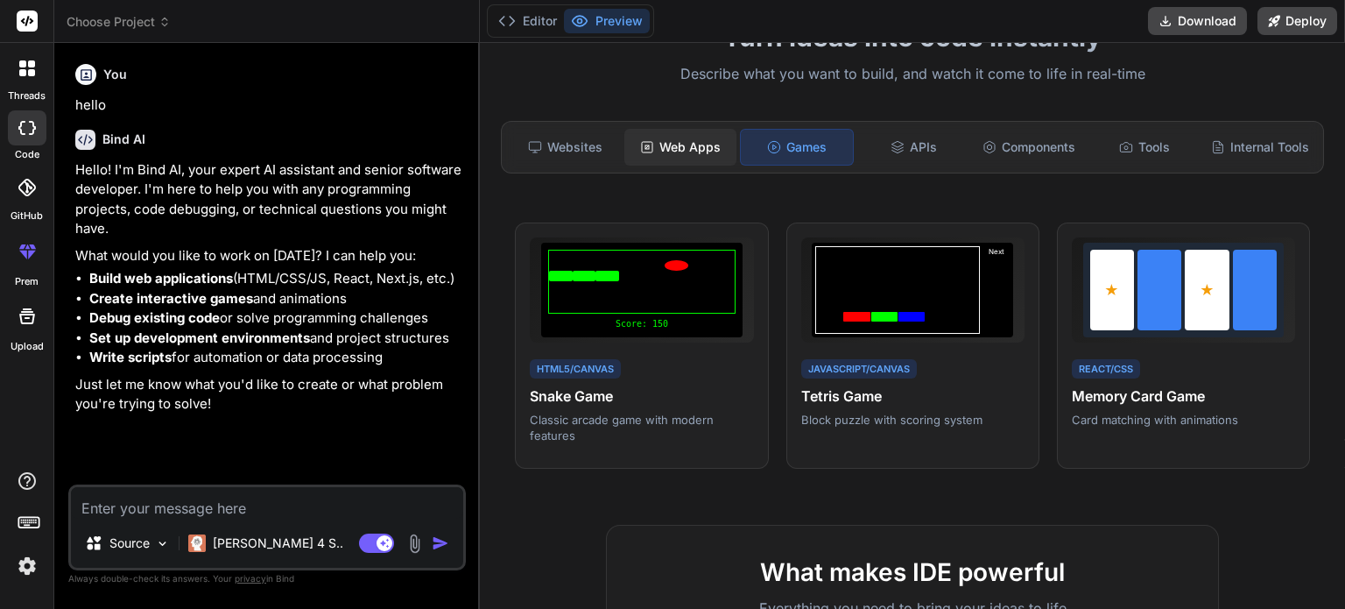
click at [706, 146] on div "Web Apps" at bounding box center [681, 147] width 112 height 37
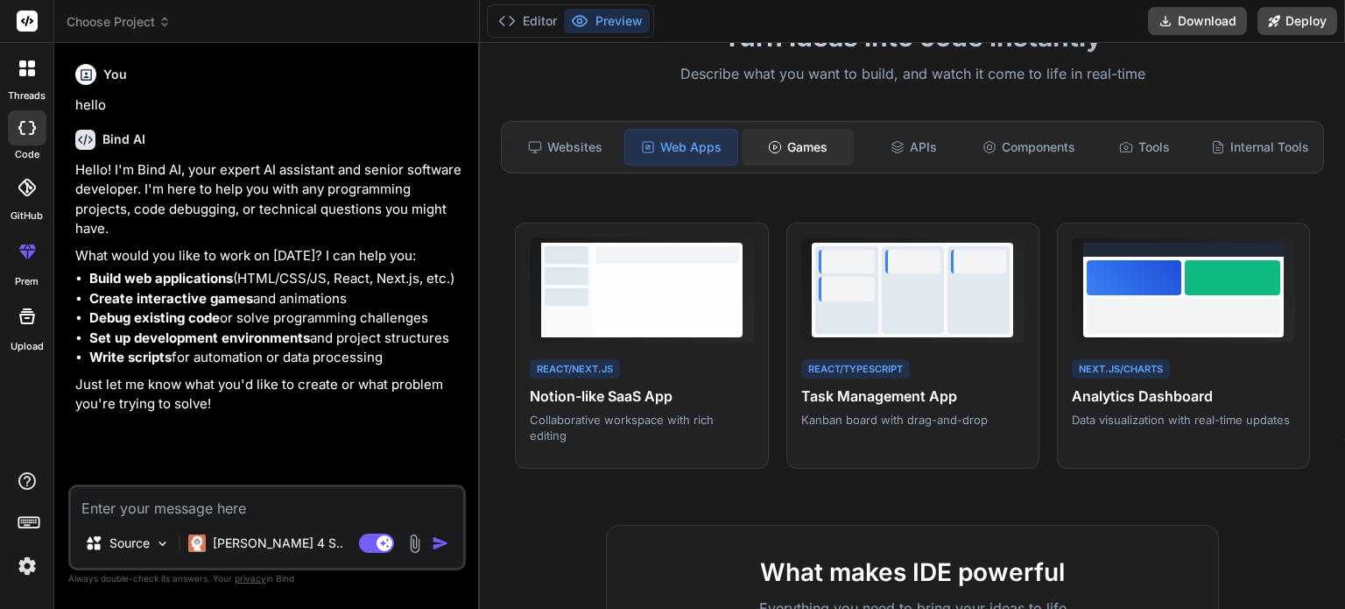
click at [802, 164] on div "Games" at bounding box center [798, 147] width 112 height 37
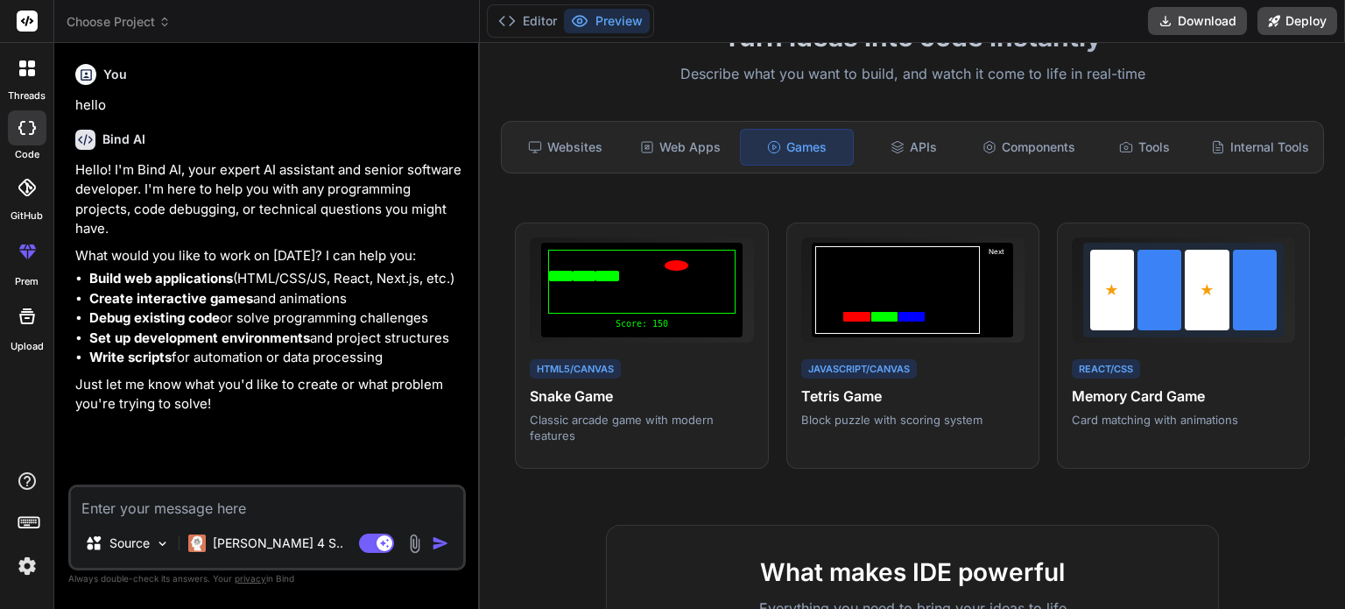
click at [802, 157] on div "Games" at bounding box center [797, 147] width 114 height 37
click at [902, 151] on div "APIs" at bounding box center [914, 147] width 112 height 37
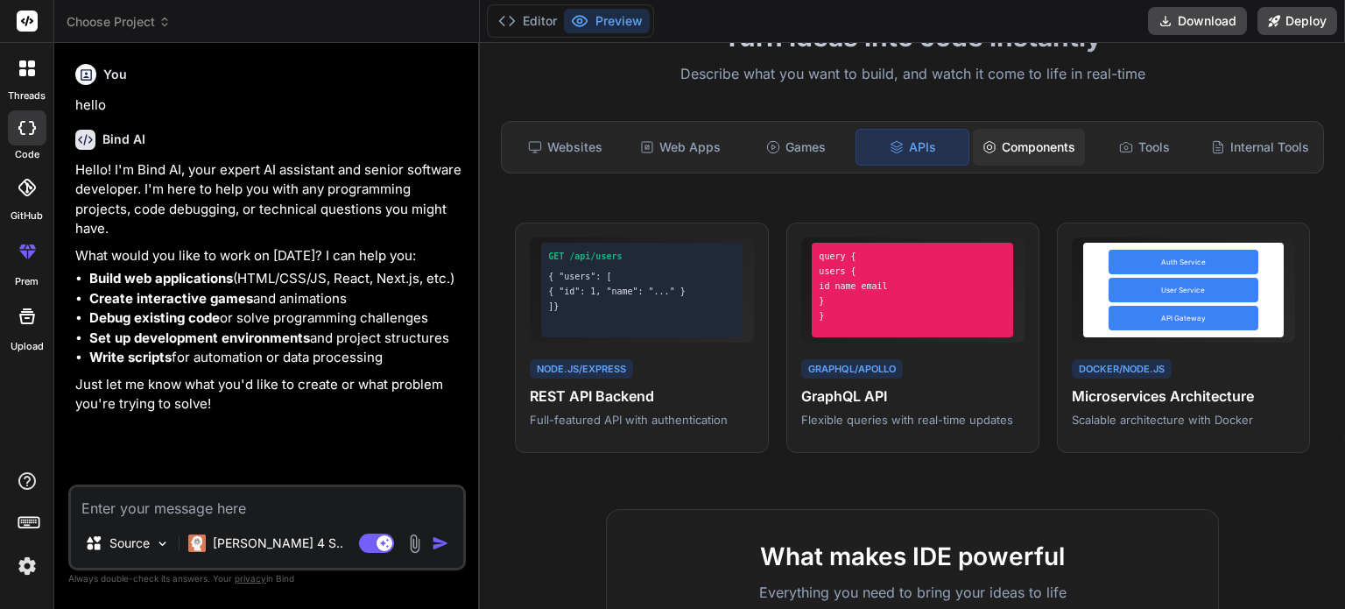
click at [985, 143] on icon at bounding box center [990, 147] width 14 height 14
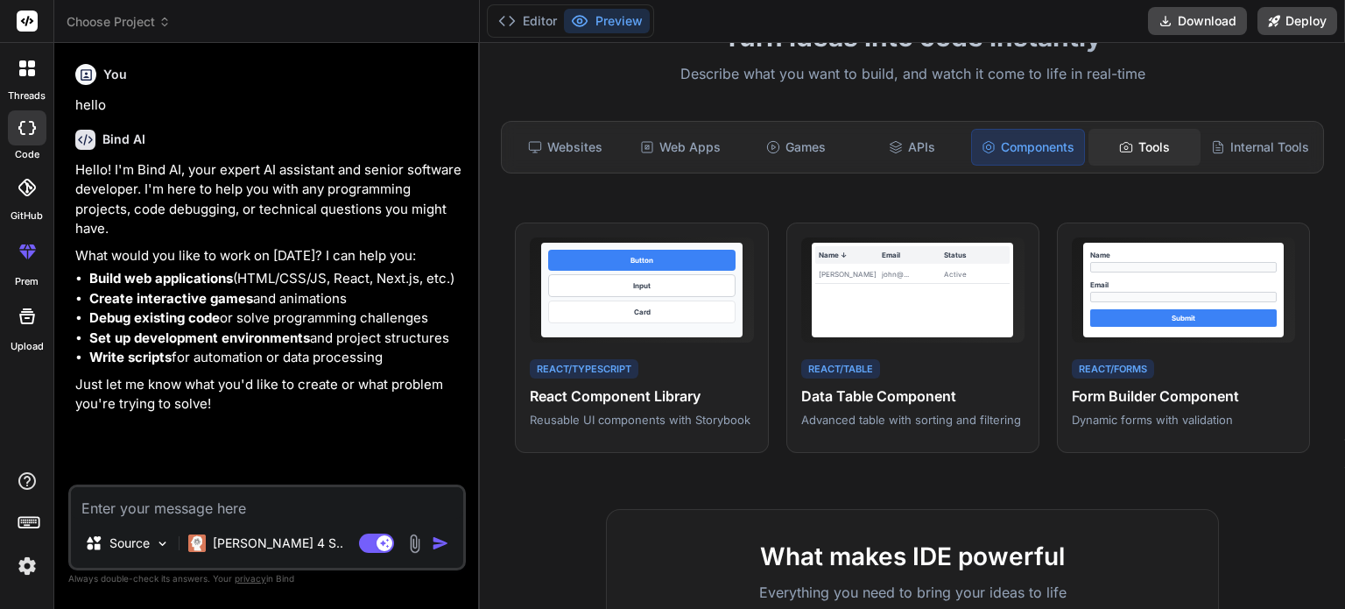
click at [1119, 157] on div "Tools" at bounding box center [1145, 147] width 112 height 37
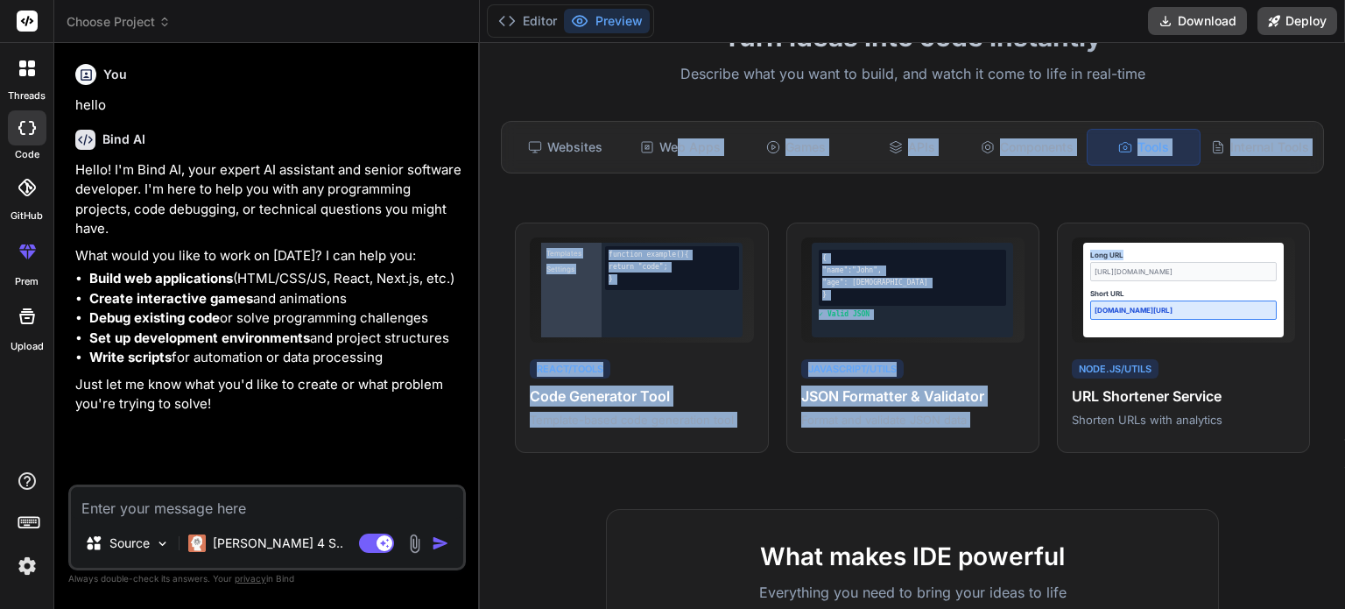
drag, startPoint x: 992, startPoint y: 176, endPoint x: 632, endPoint y: 175, distance: 360.0
click at [638, 175] on div "Turn ideas into code instantly Describe what you want to build, and watch it co…" at bounding box center [912, 326] width 865 height 566
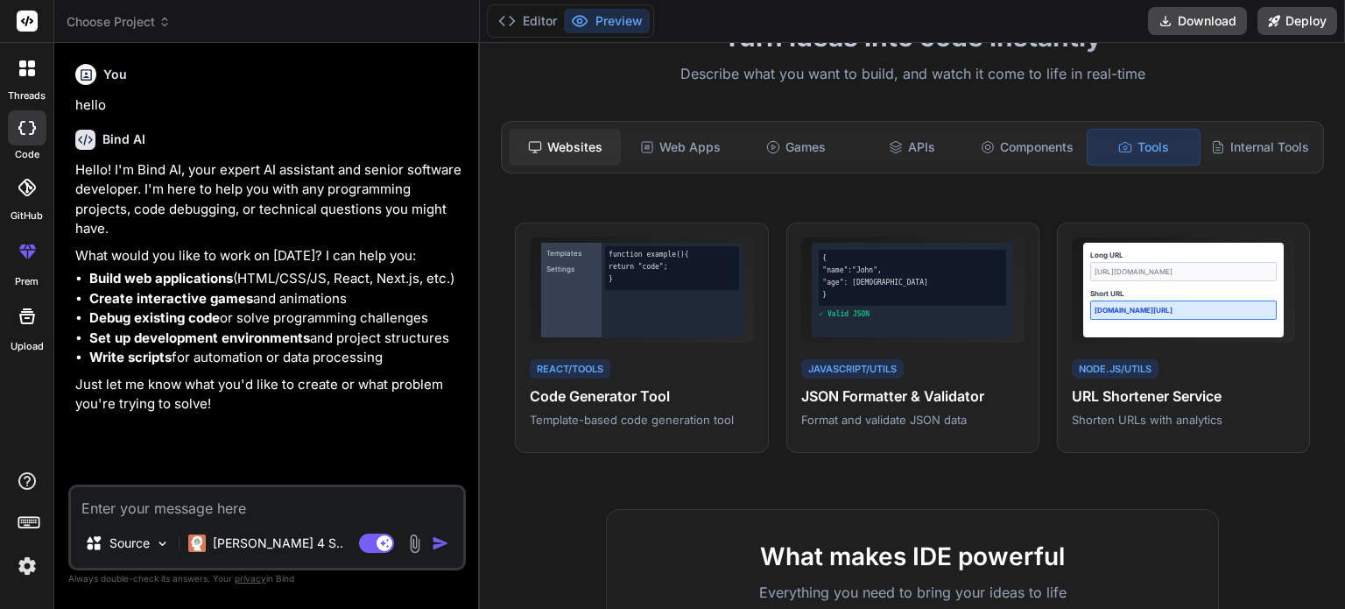
click at [543, 138] on div "Websites" at bounding box center [565, 147] width 112 height 37
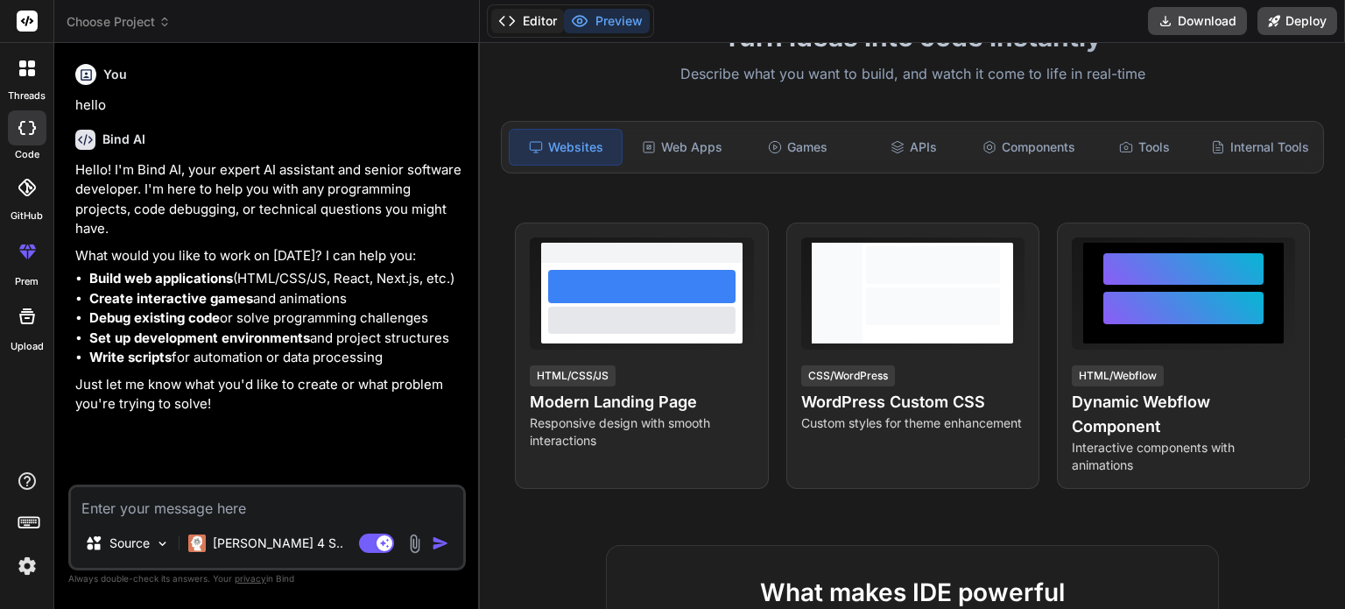
click at [548, 28] on button "Editor" at bounding box center [527, 21] width 73 height 25
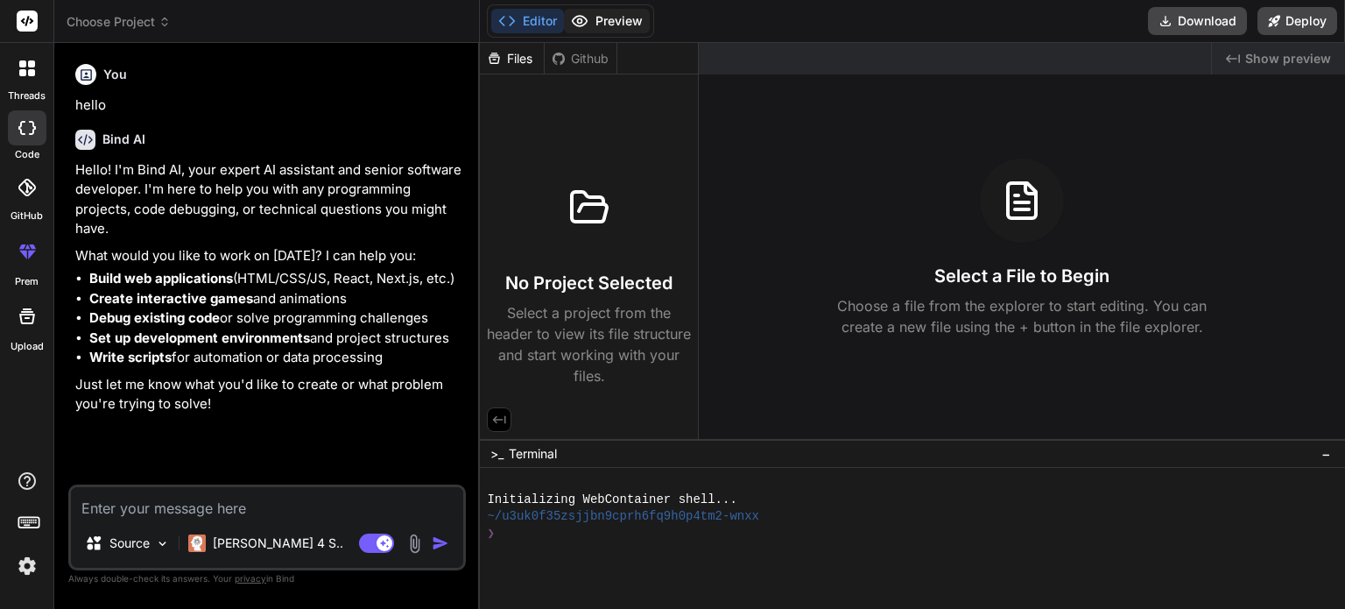
click at [599, 32] on button "Preview" at bounding box center [607, 21] width 86 height 25
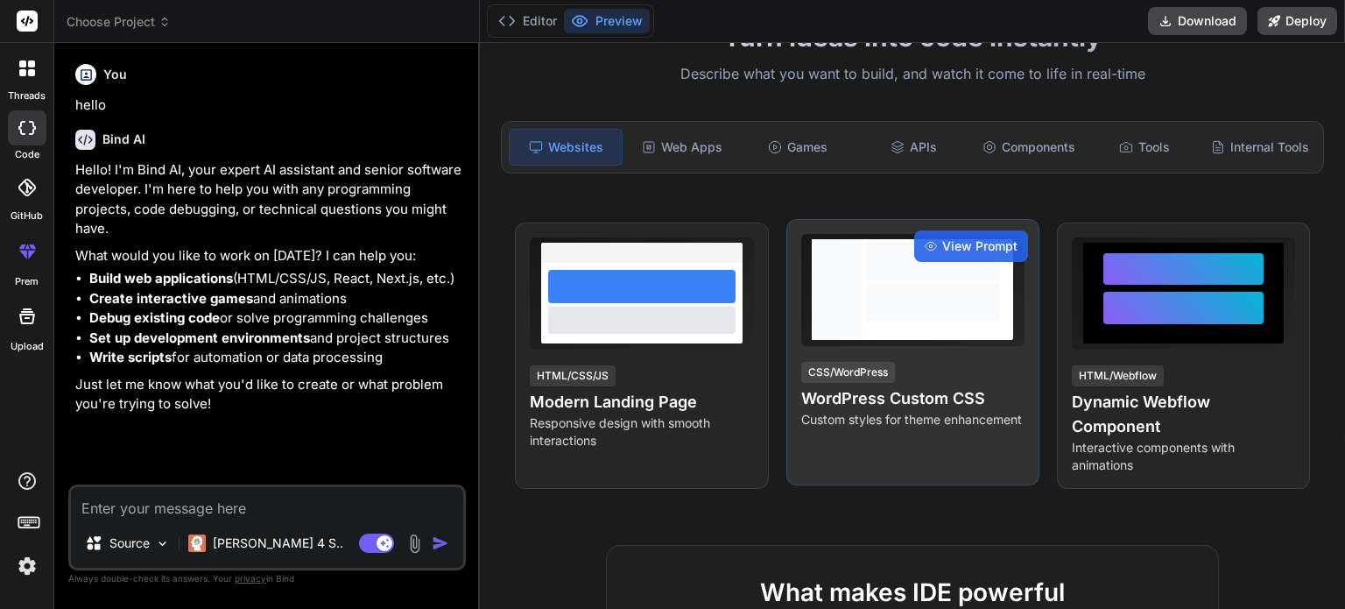
scroll to position [0, 0]
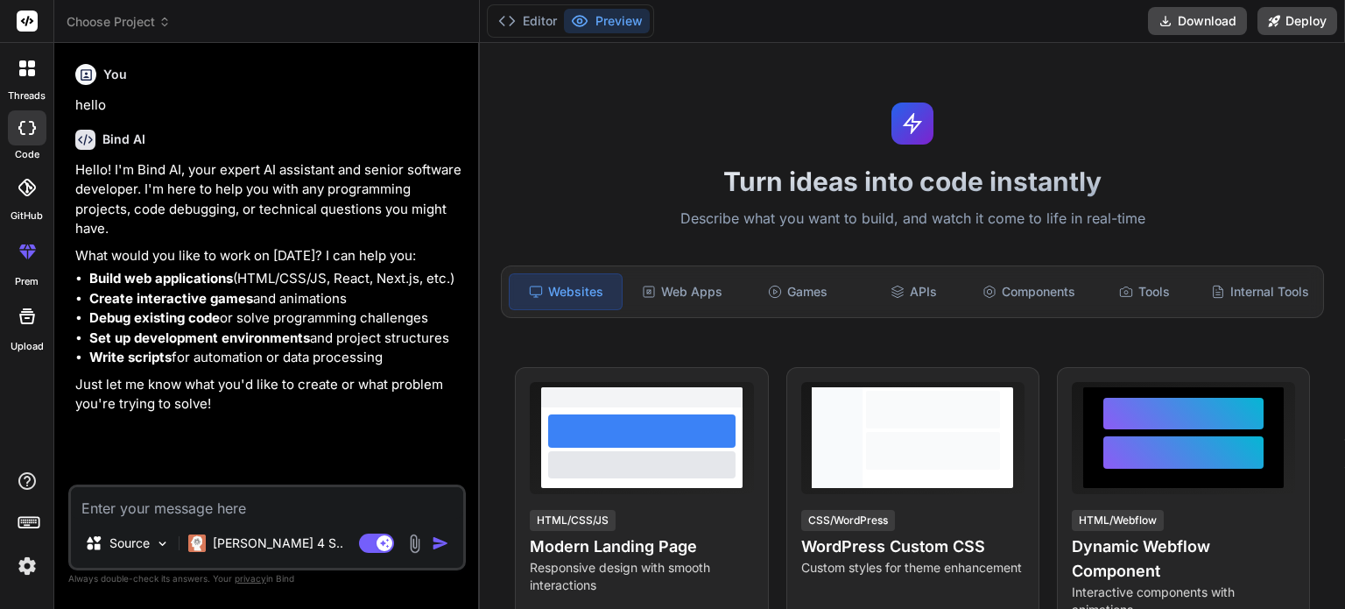
type textarea "x"
click at [628, 178] on h1 "Turn ideas into code instantly" at bounding box center [913, 182] width 844 height 32
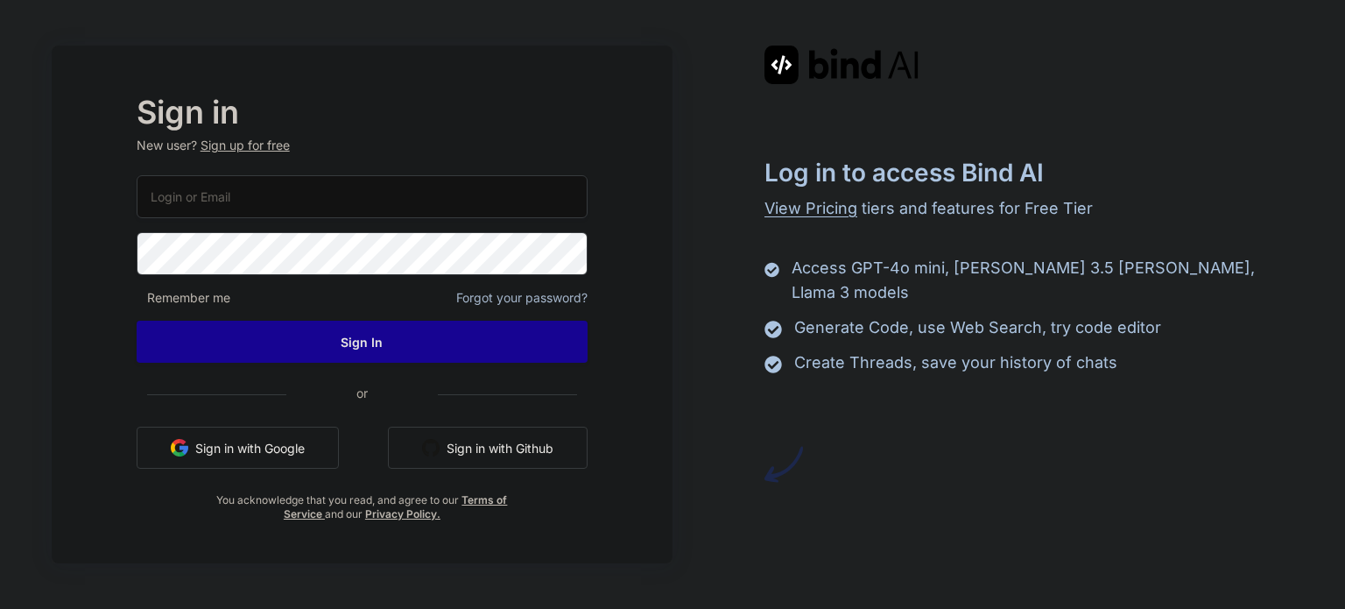
click at [301, 457] on button "Sign in with Google" at bounding box center [238, 448] width 202 height 42
